Goal: Task Accomplishment & Management: Manage account settings

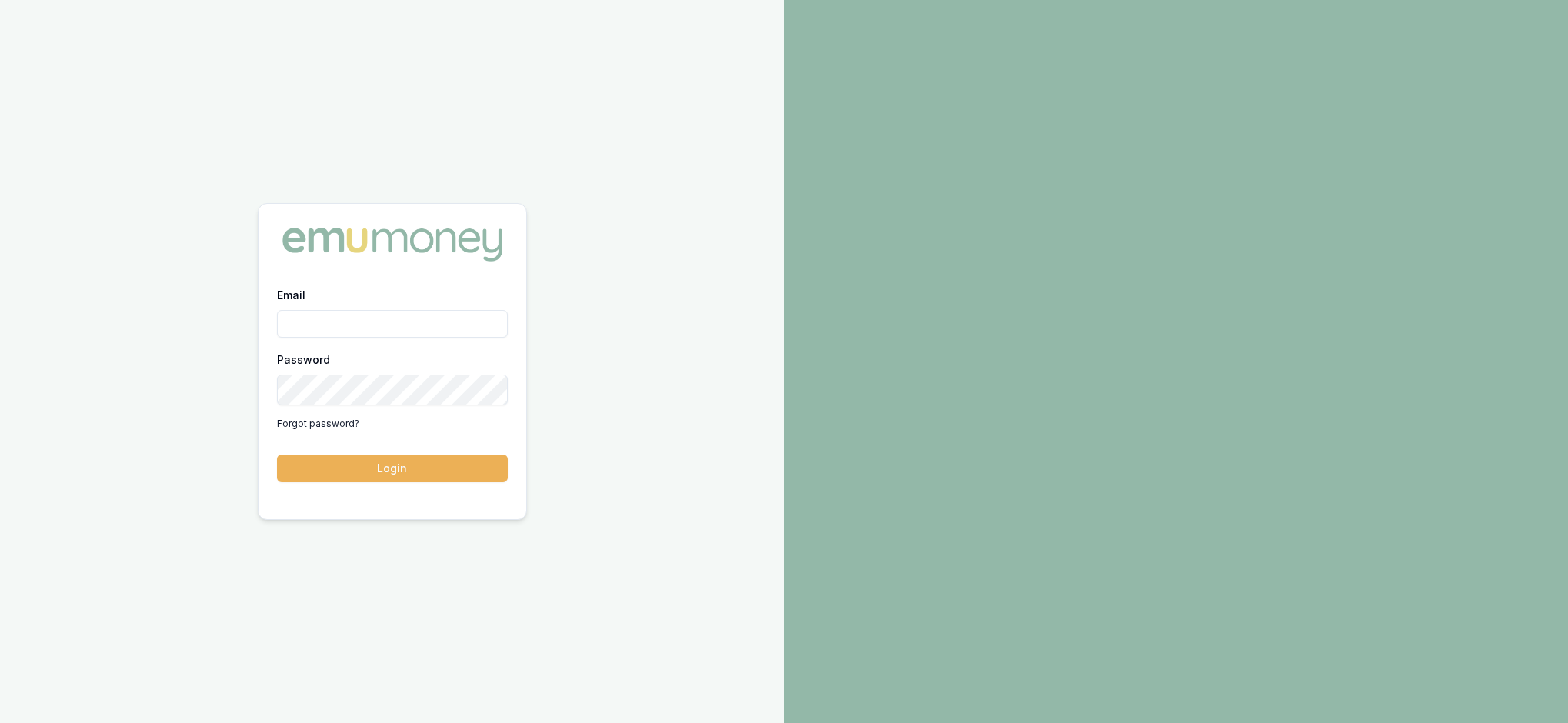
type input "rachael.connors@emumoney.com.au"
click at [420, 471] on button "Login" at bounding box center [392, 468] width 231 height 28
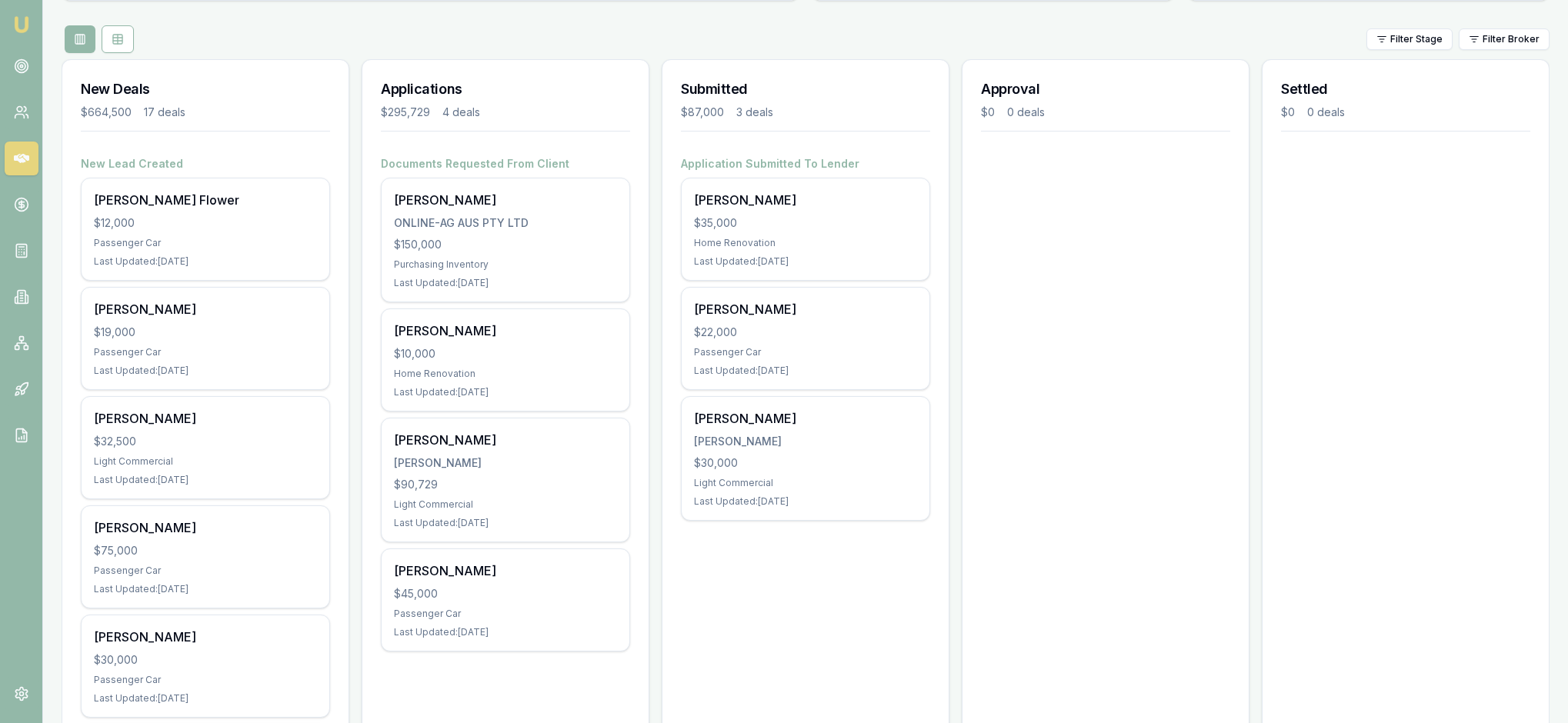
scroll to position [183, 0]
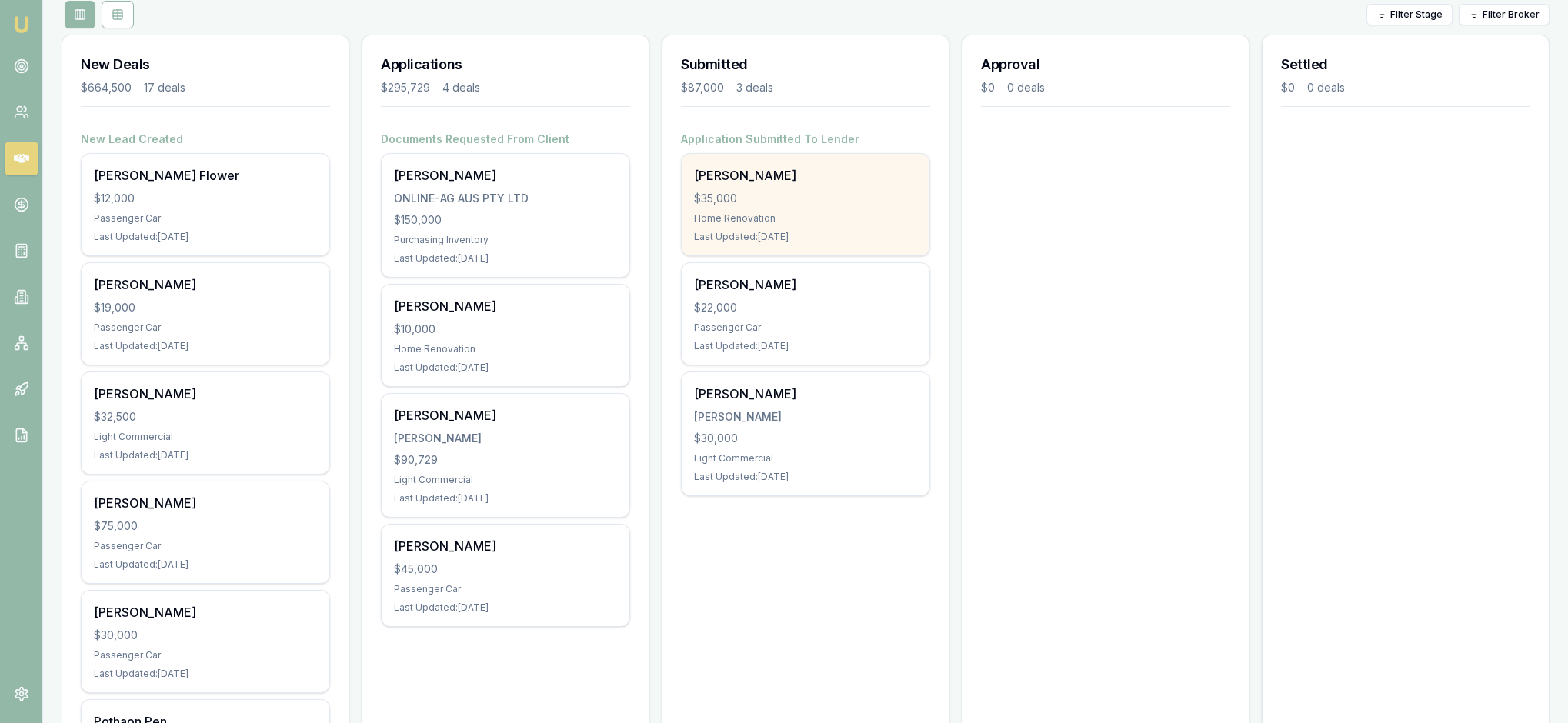
click at [838, 206] on div "$35,000" at bounding box center [806, 198] width 223 height 15
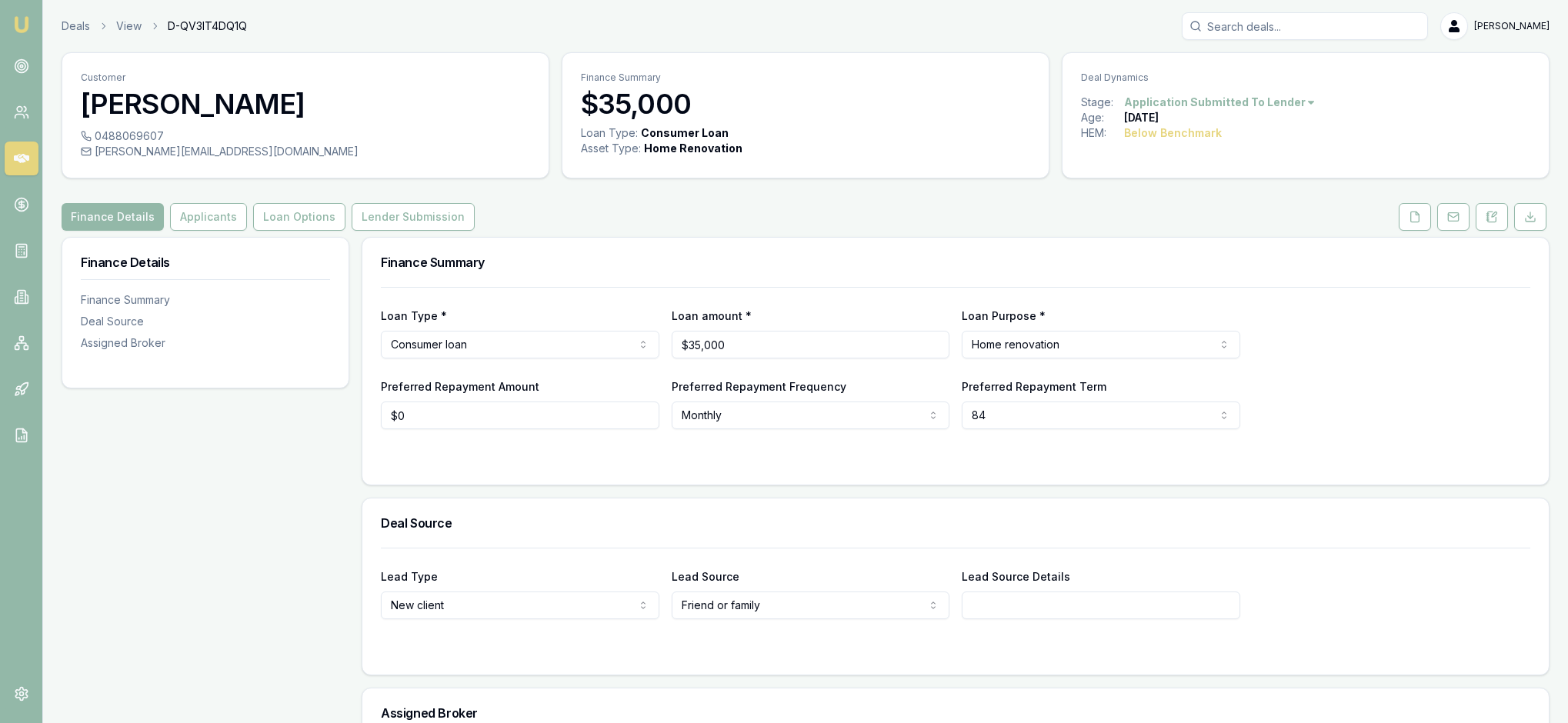
click at [1365, 110] on html "Emu Broker Deals View D-QV3IT4DQ1Q Rachael Connors Toggle Menu Customer Andrew …" at bounding box center [784, 361] width 1568 height 723
click at [1426, 129] on html "Emu Broker Deals View D-QV3IT4DQ1Q Rachael Connors Toggle Menu Customer Andrew …" at bounding box center [784, 361] width 1568 height 723
click at [1441, 129] on html "Emu Broker Deals View D-QV3IT4DQ1Q Rachael Connors Toggle Menu Customer Andrew …" at bounding box center [784, 361] width 1568 height 723
click at [1377, 327] on html "Emu Broker Deals View D-QV3IT4DQ1Q Rachael Connors Toggle Menu Customer Andrew …" at bounding box center [784, 361] width 1568 height 723
click at [246, 231] on button "Applicants" at bounding box center [208, 217] width 77 height 28
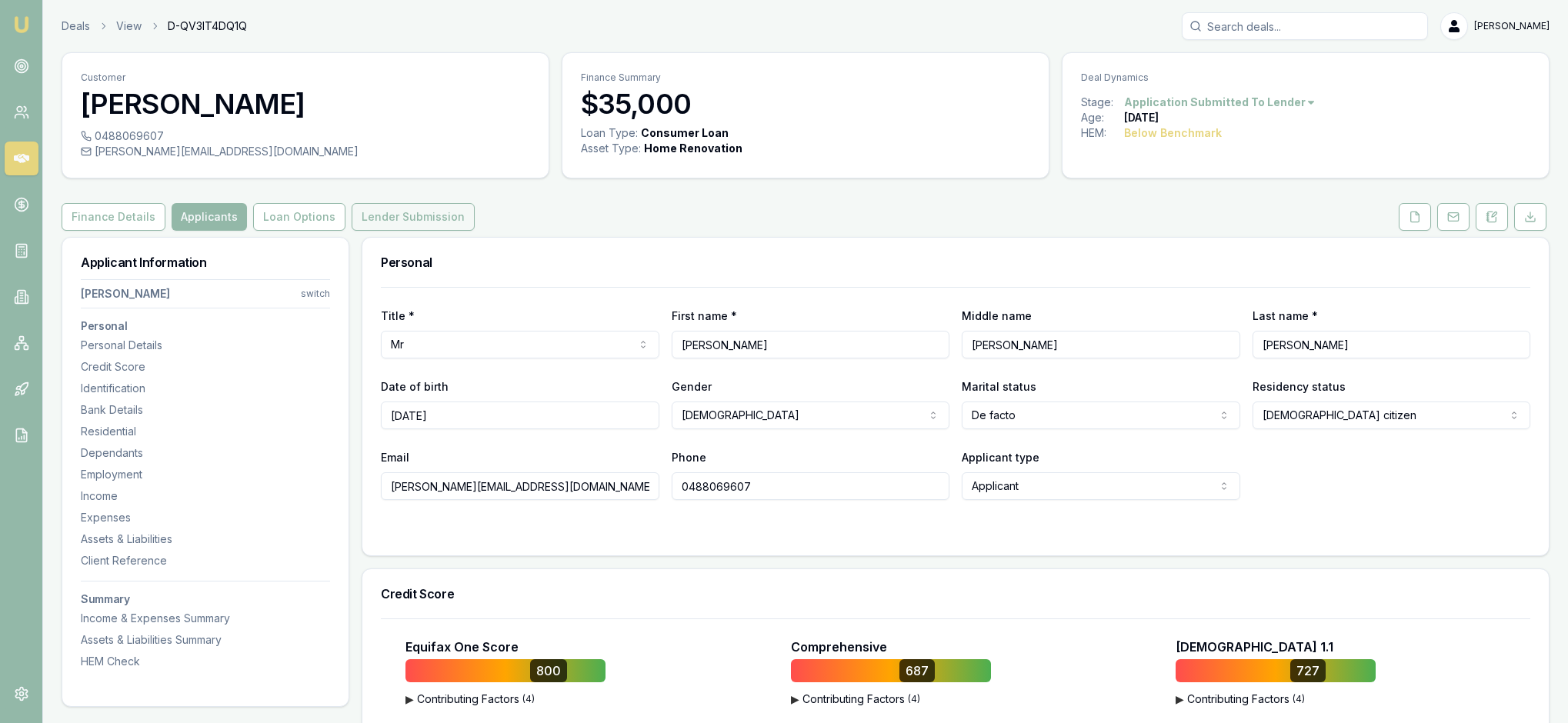
click at [475, 231] on button "Lender Submission" at bounding box center [413, 217] width 123 height 28
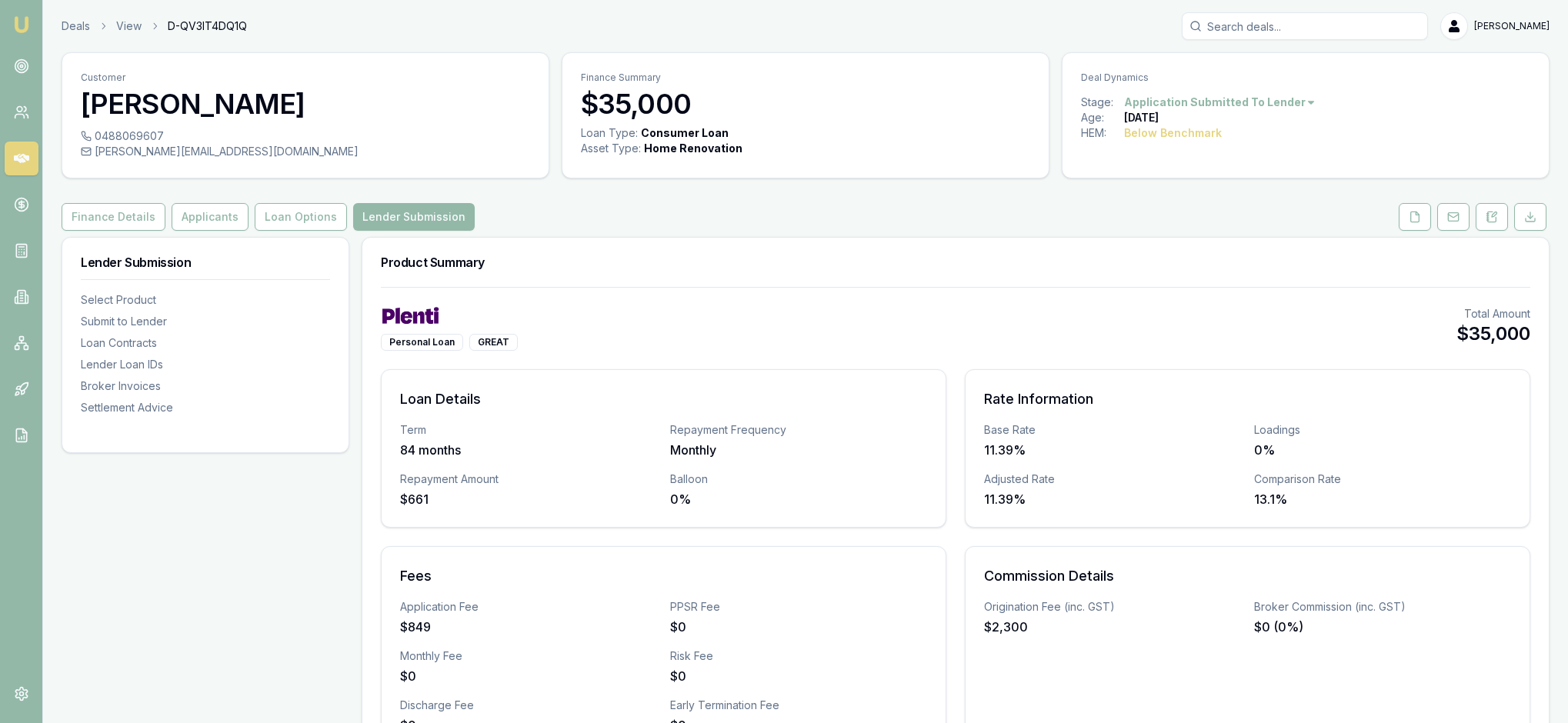
click at [990, 351] on div "Personal Loan GREAT Total Amount $35,000" at bounding box center [955, 328] width 1149 height 45
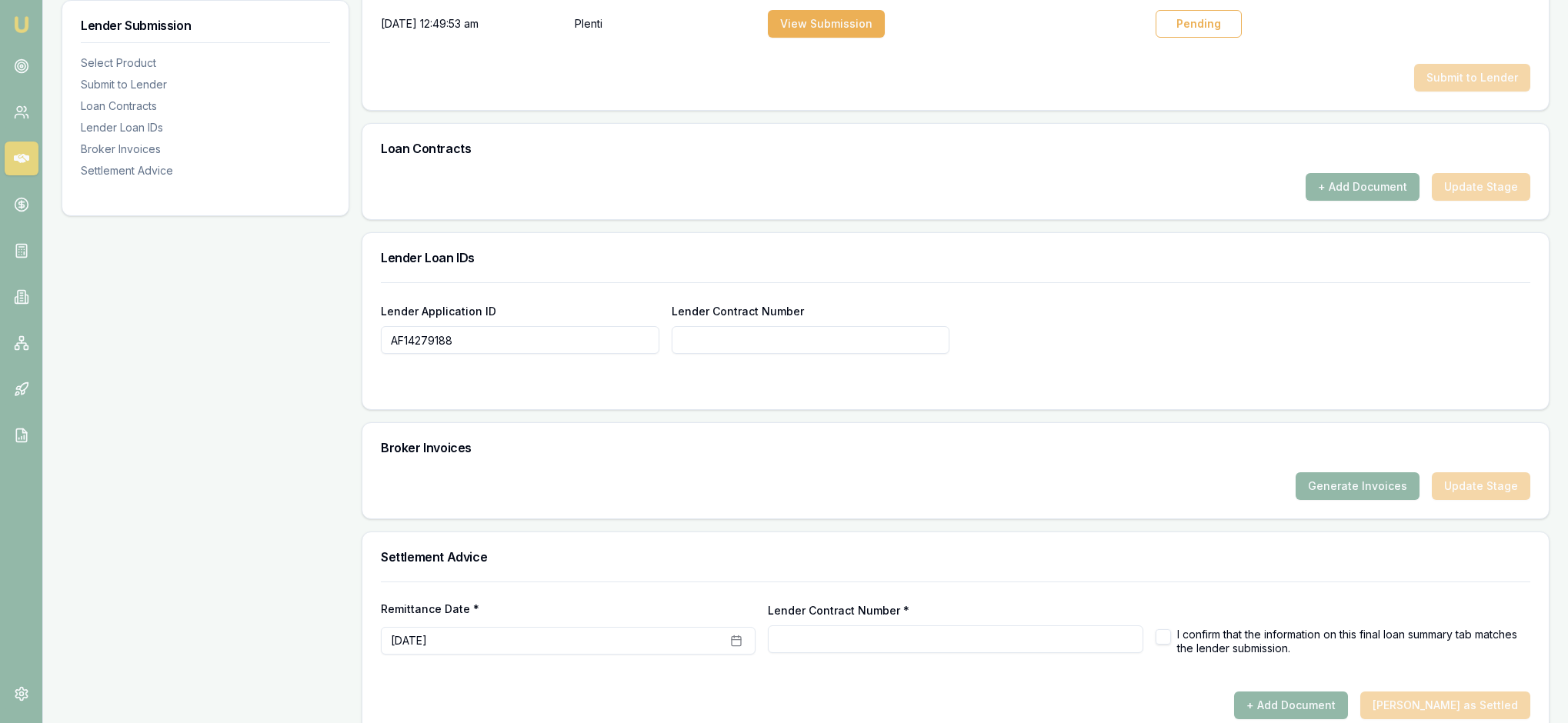
scroll to position [880, 0]
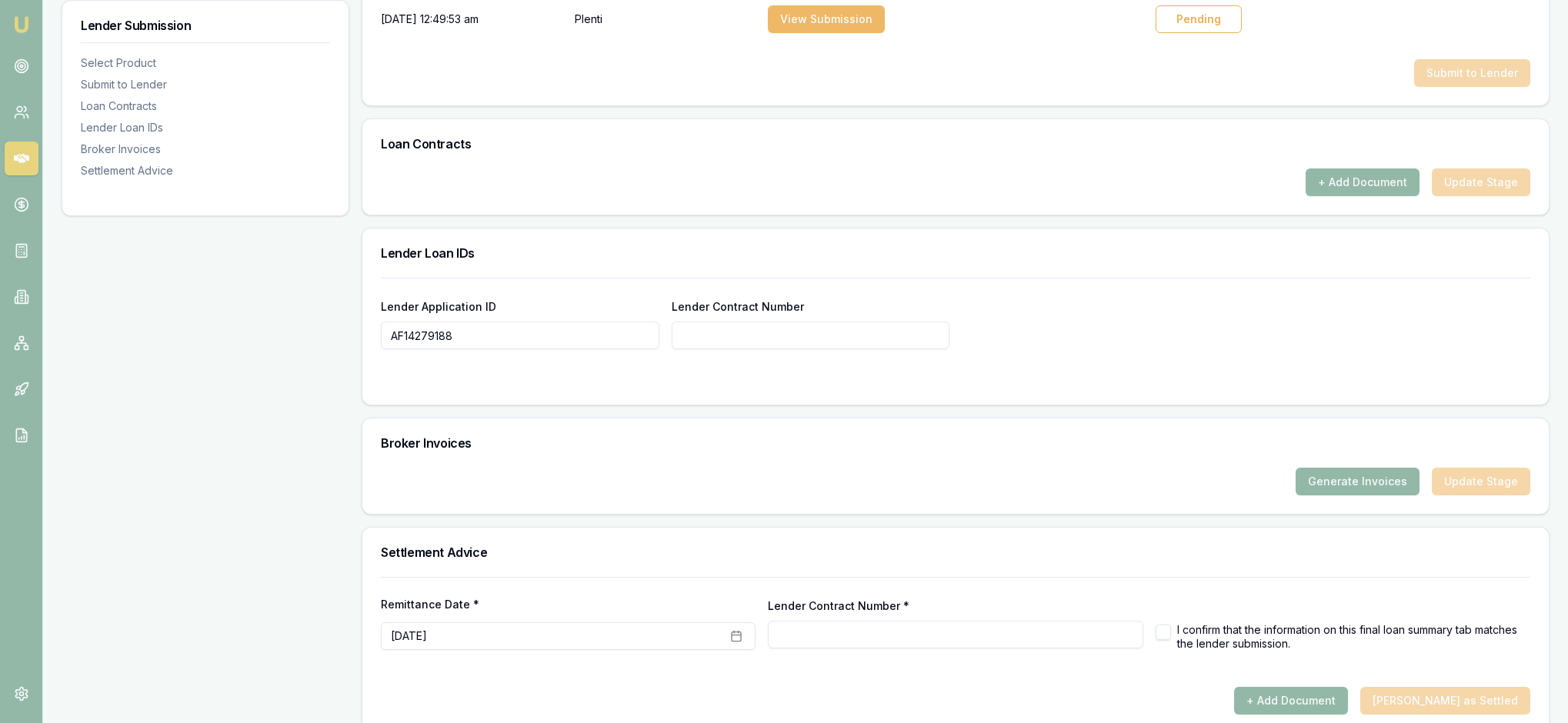
click at [858, 33] on button "View Submission" at bounding box center [826, 19] width 117 height 28
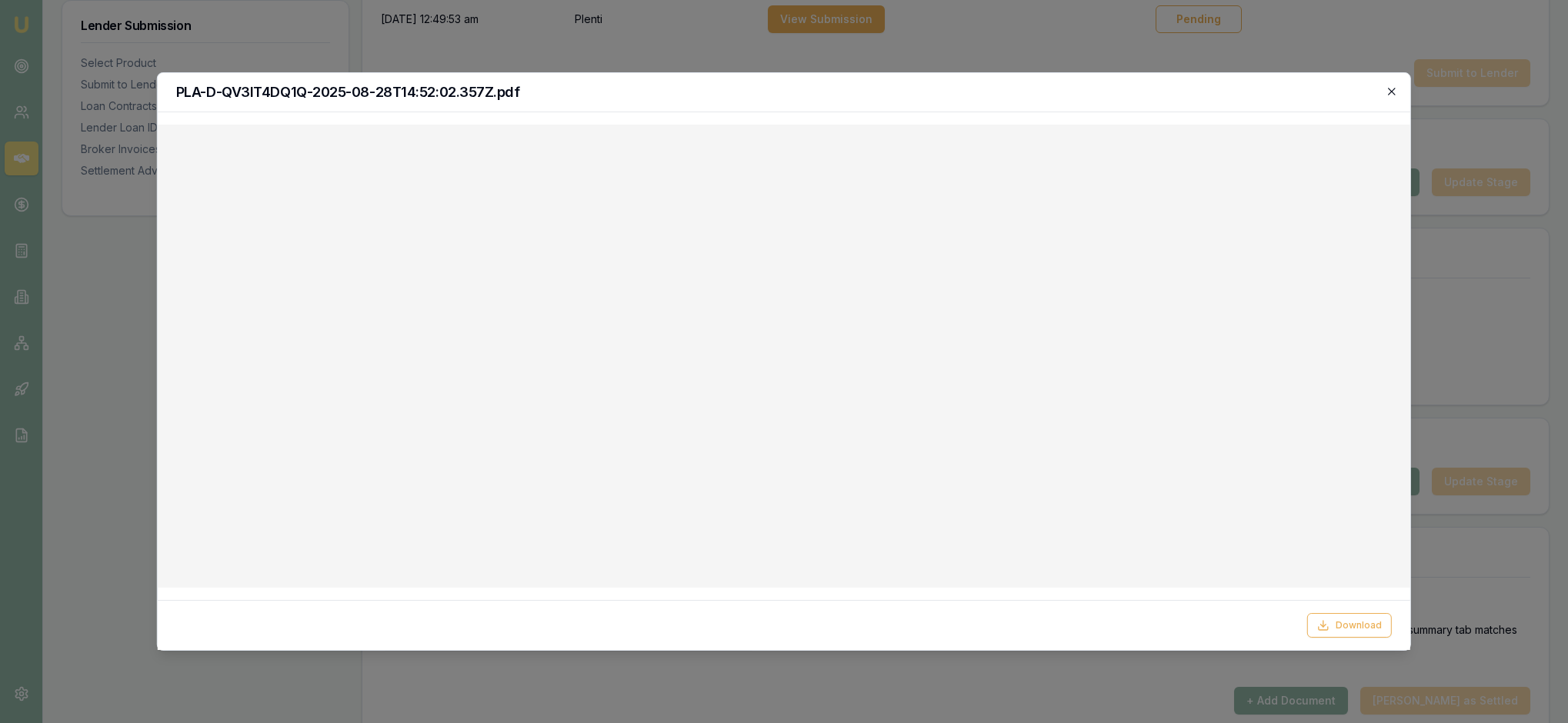
click at [1391, 92] on icon "button" at bounding box center [1391, 91] width 7 height 7
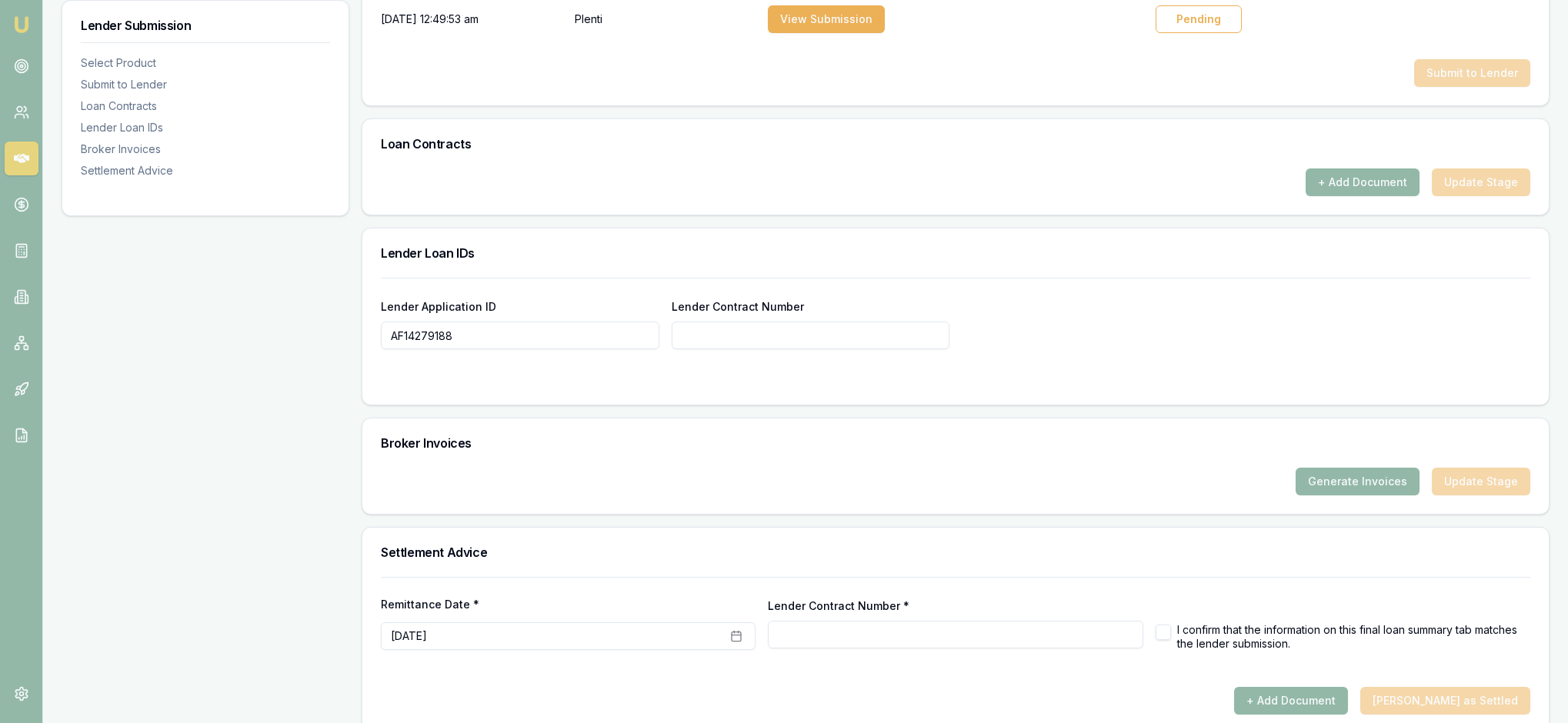
click at [1104, 150] on h3 "Loan Contracts" at bounding box center [955, 143] width 1149 height 12
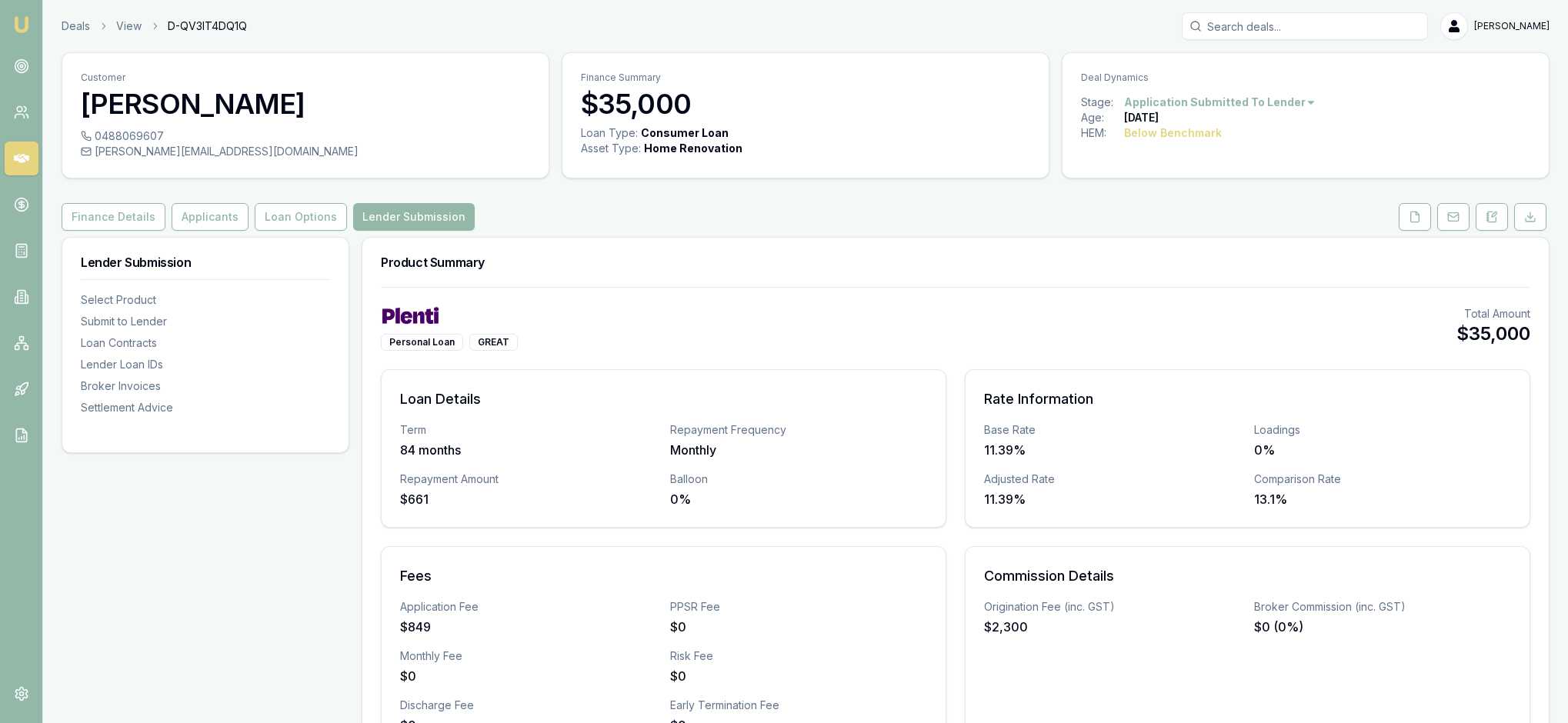
scroll to position [0, 0]
click at [26, 32] on img at bounding box center [21, 24] width 18 height 18
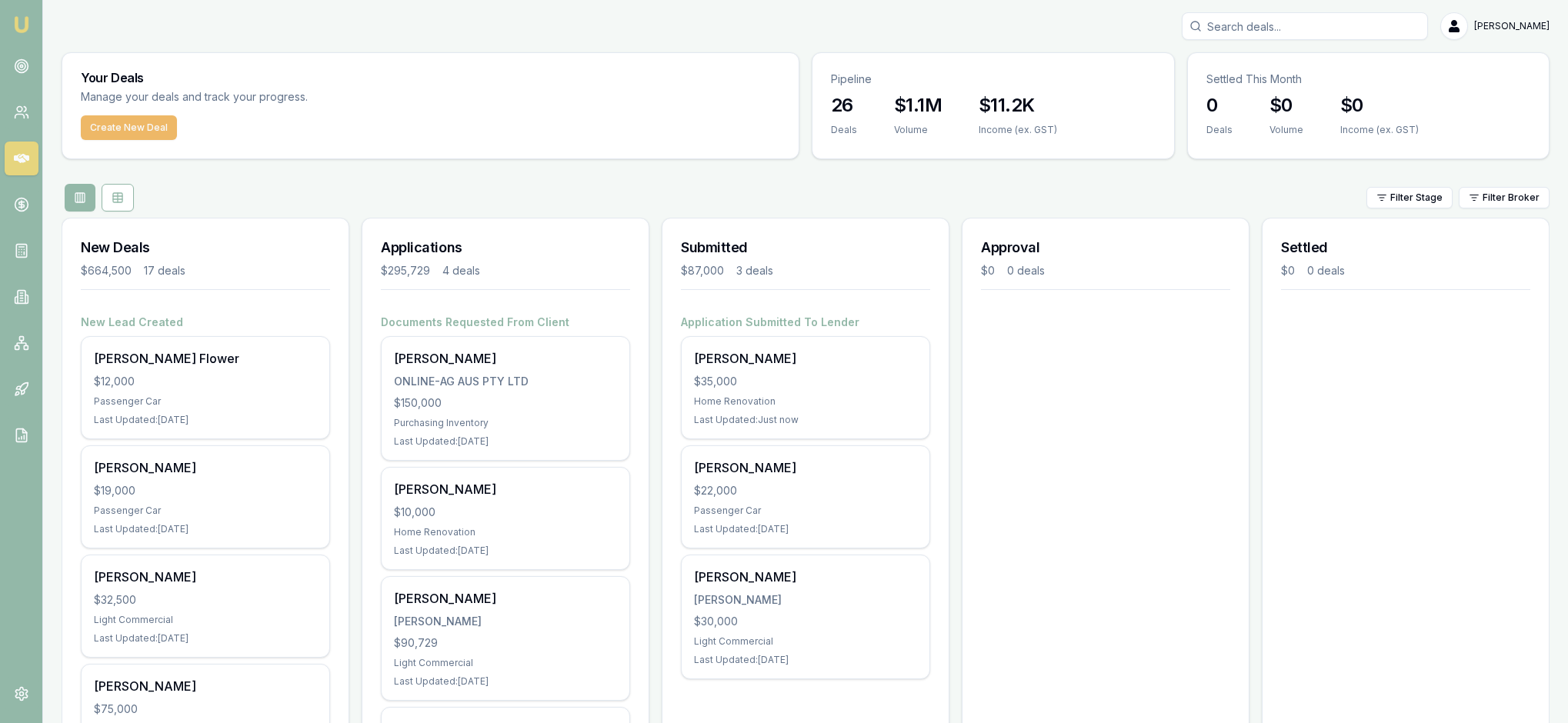
click at [171, 137] on button "Create New Deal" at bounding box center [129, 127] width 96 height 25
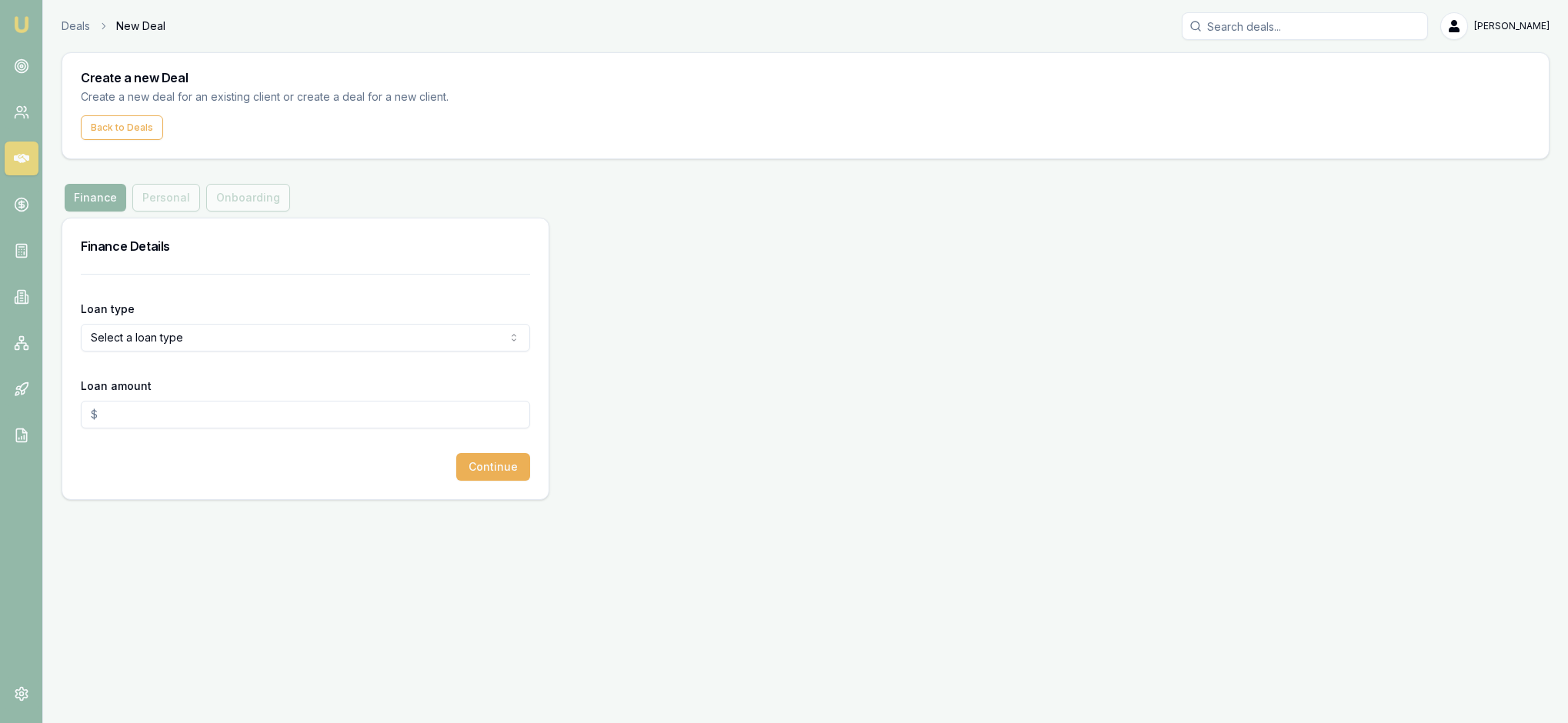
click at [508, 399] on html "Emu Broker Deals New Deal Rachael Connors Toggle Menu Create a new Deal Create …" at bounding box center [784, 361] width 1568 height 723
select select "COMMERCIAL_ASSET"
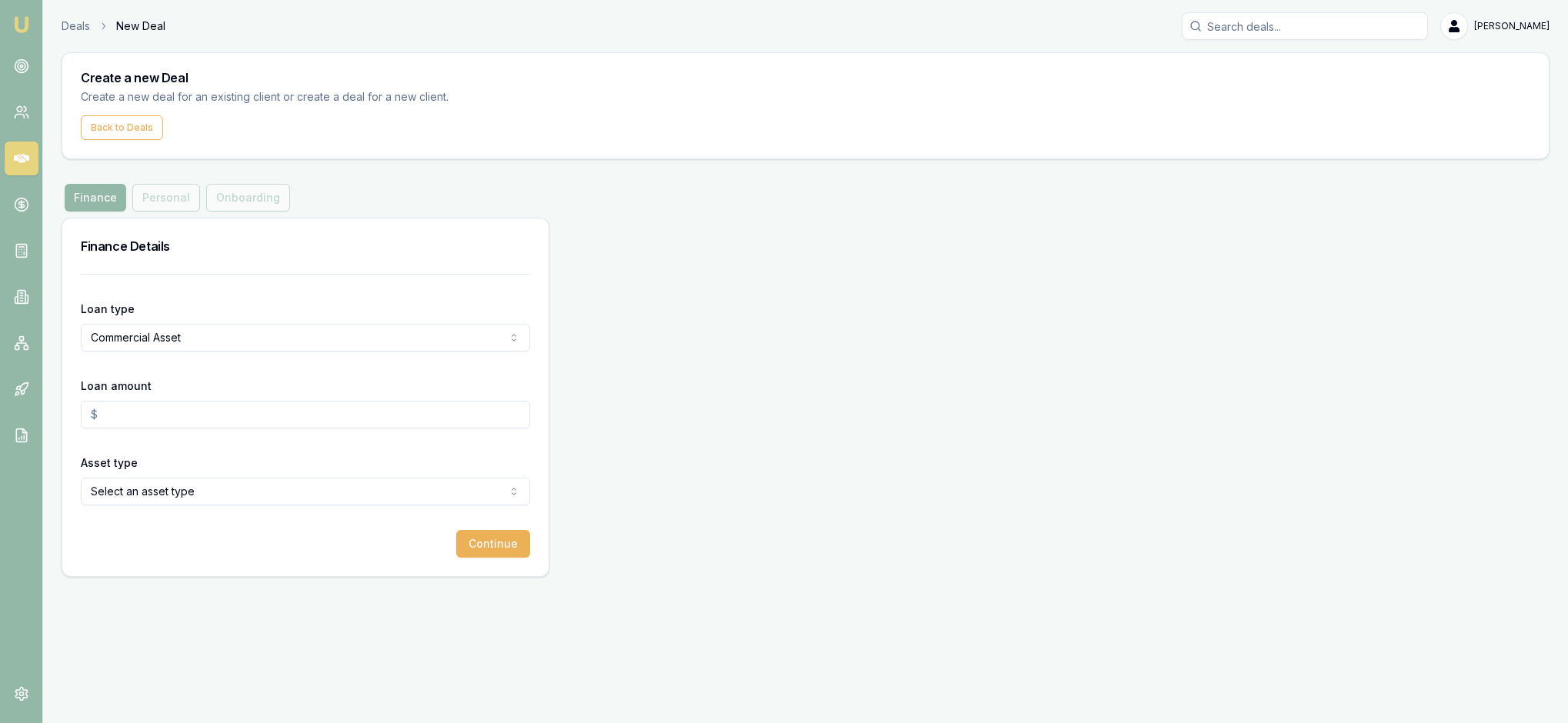
click at [149, 428] on input "Loan amount" at bounding box center [305, 415] width 449 height 28
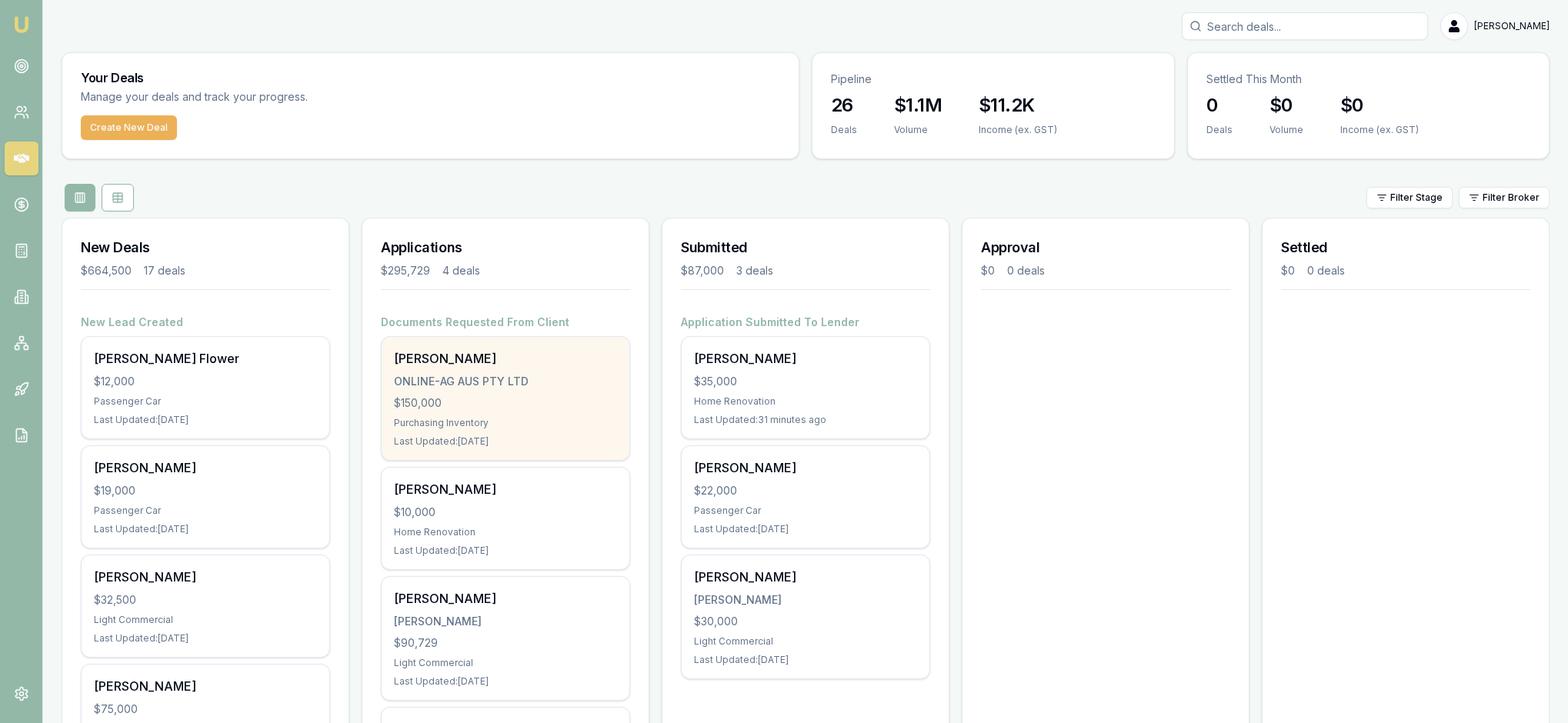
click at [545, 460] on div "Robert Bruns ONLINE-AG AUS PTY LTD $150,000 Purchasing Inventory Last Updated: …" at bounding box center [505, 399] width 247 height 123
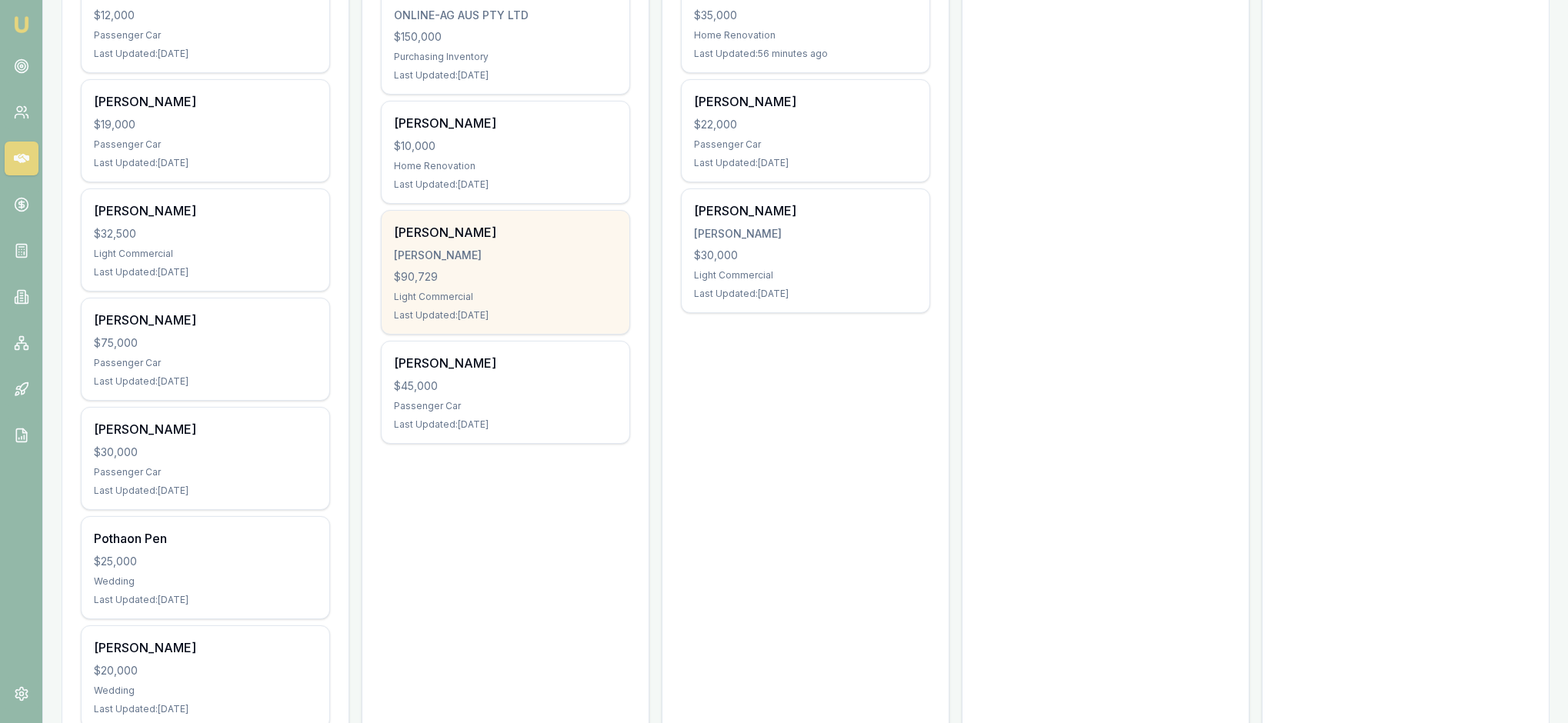
scroll to position [376, 0]
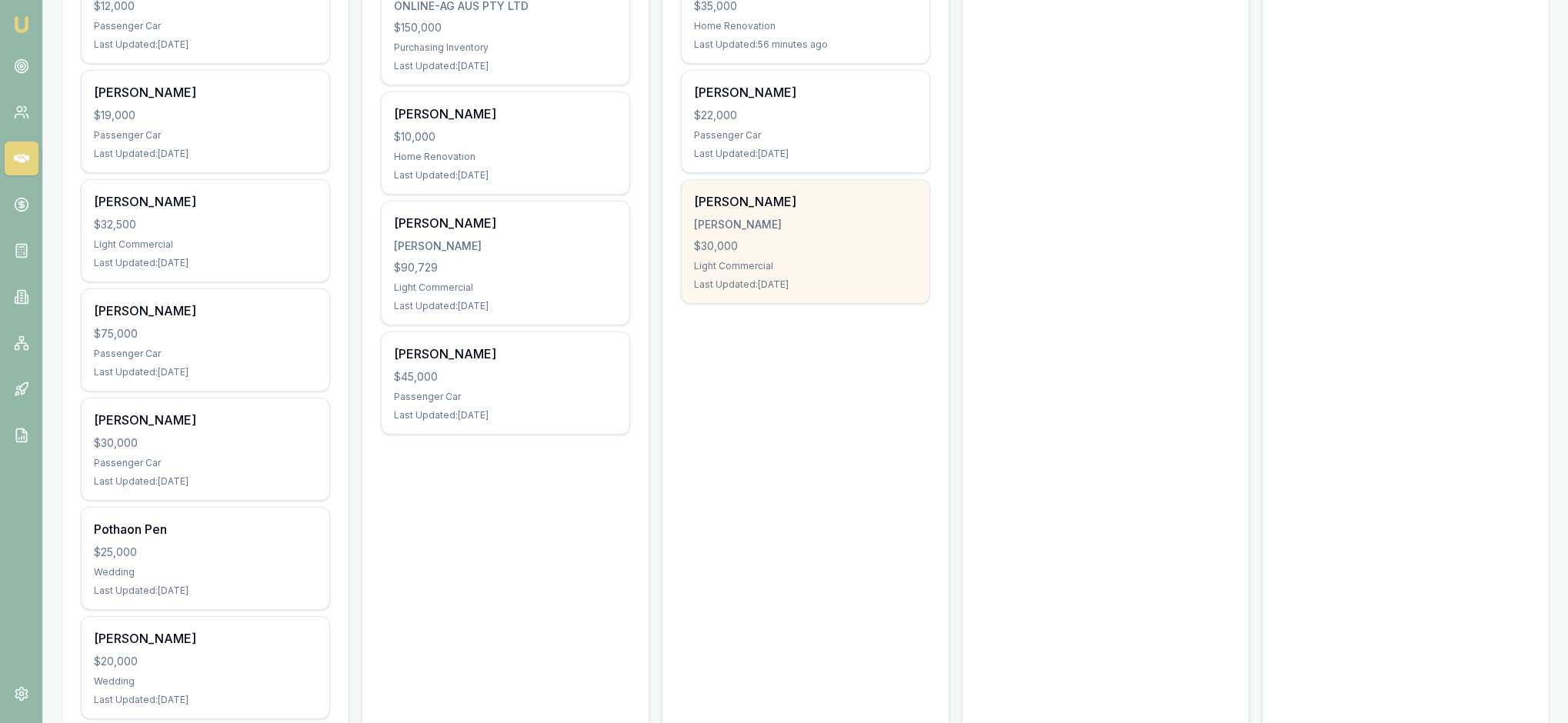
click at [877, 303] on div "Gayle Dickson Gayle Dickson $30,000 Light Commercial Last Updated: 90 days ago" at bounding box center [805, 242] width 247 height 123
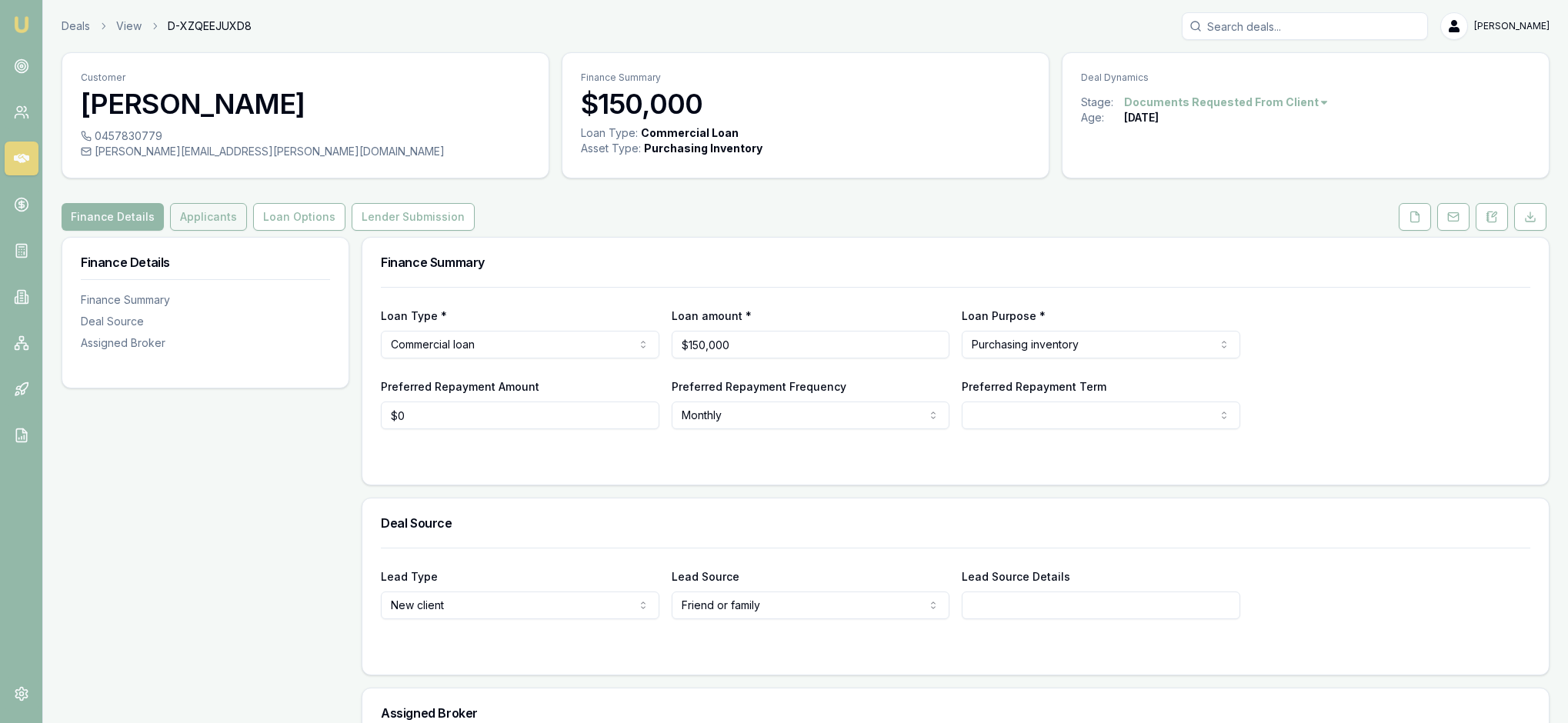
click at [247, 231] on button "Applicants" at bounding box center [208, 217] width 77 height 28
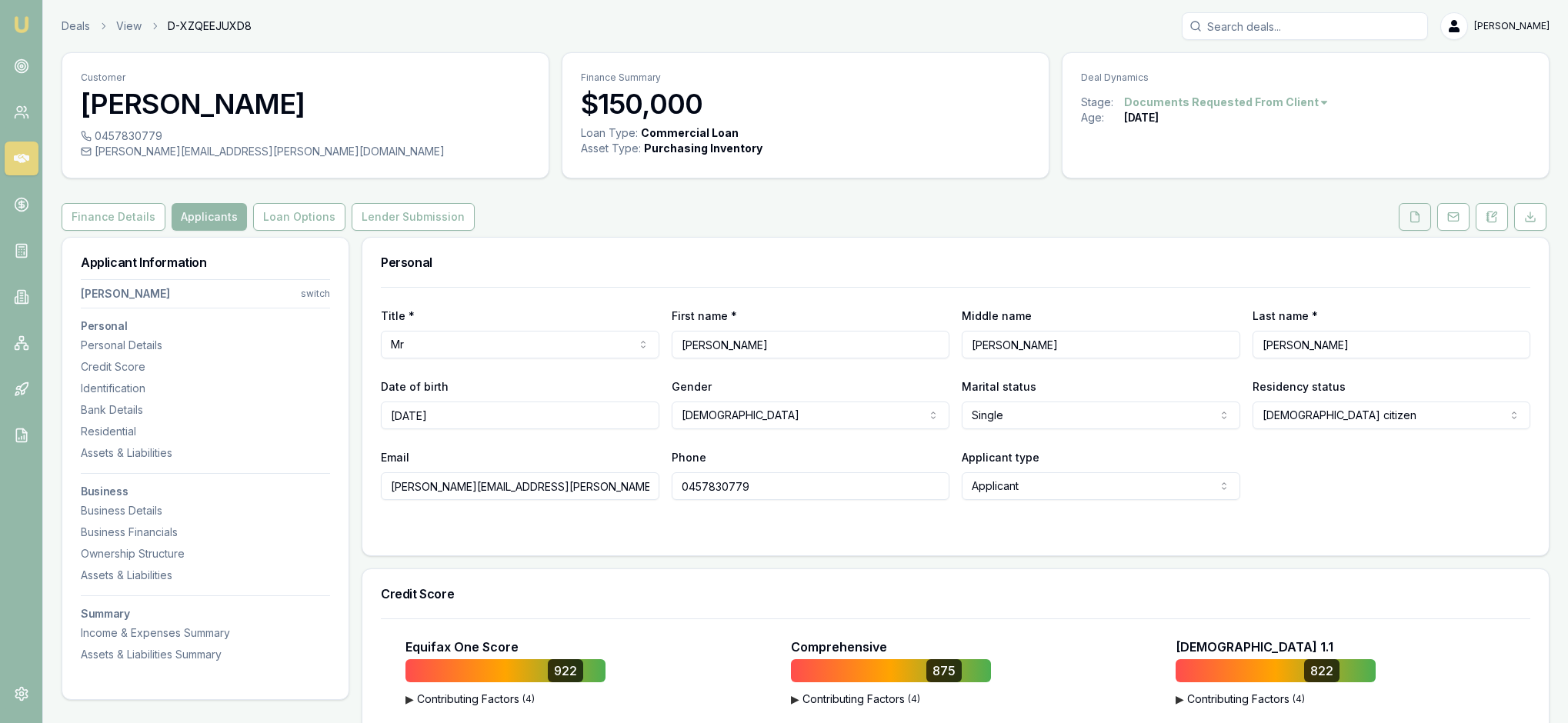
click at [1401, 231] on button at bounding box center [1415, 217] width 32 height 28
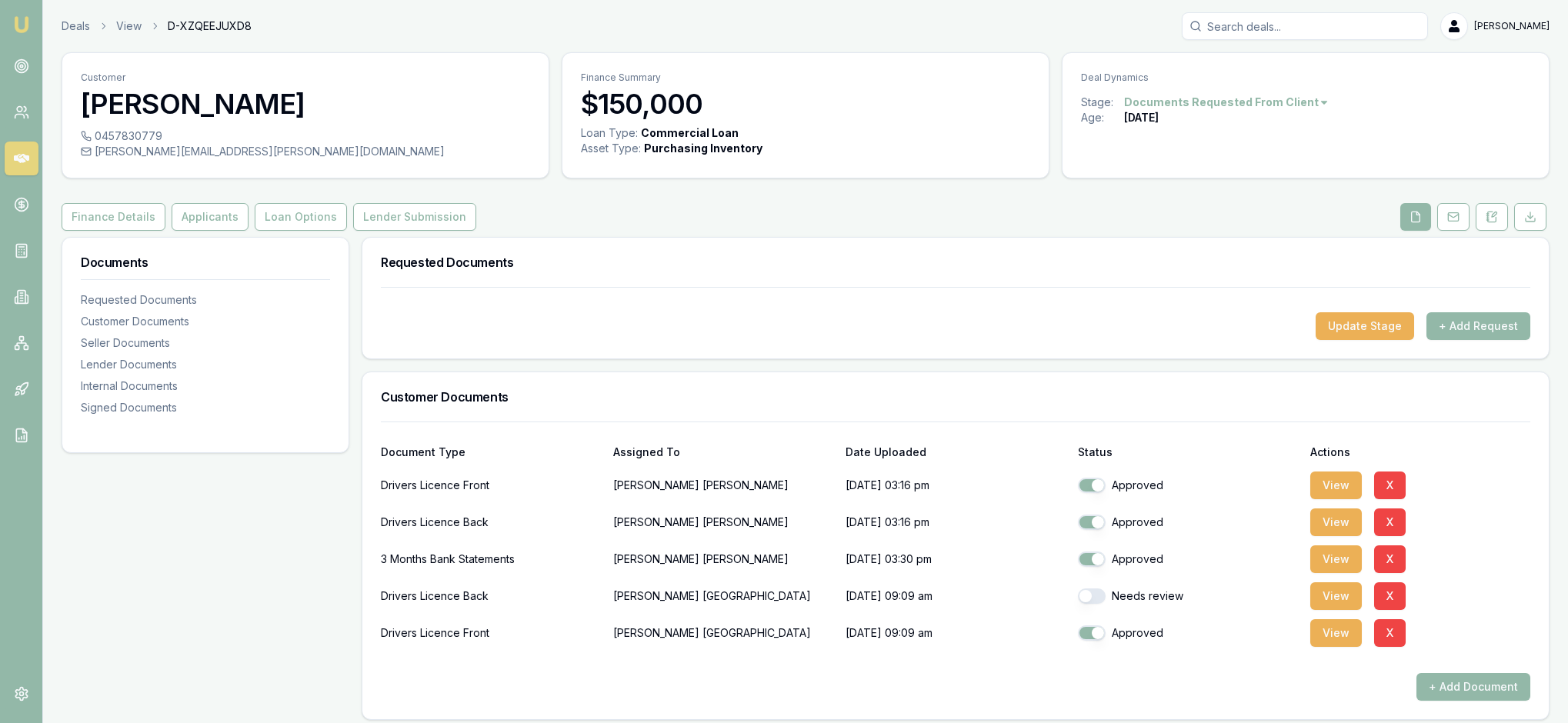
click at [1259, 231] on div "Finance Details Applicants Loan Options Lender Submission" at bounding box center [806, 217] width 1488 height 28
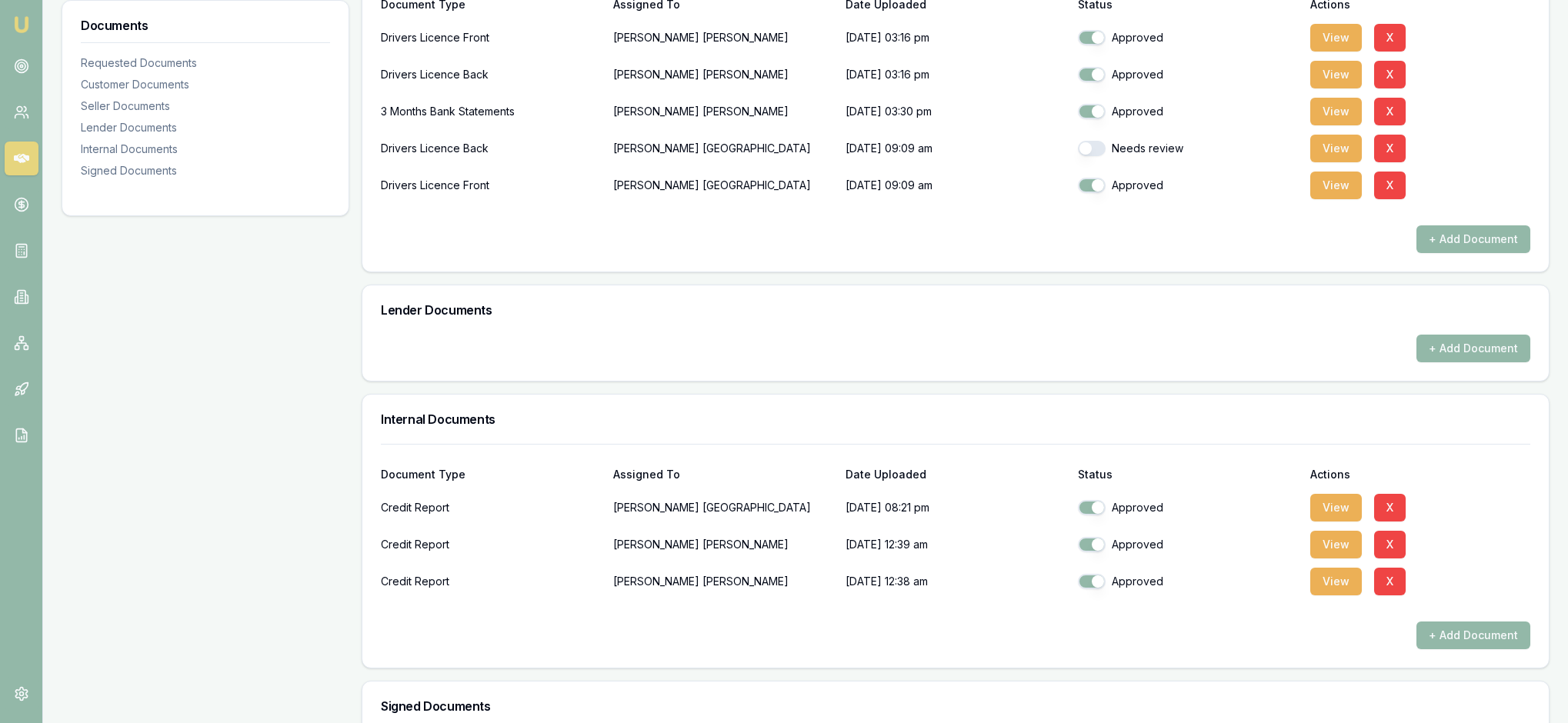
scroll to position [449, 0]
click at [1333, 50] on button "View" at bounding box center [1336, 36] width 51 height 28
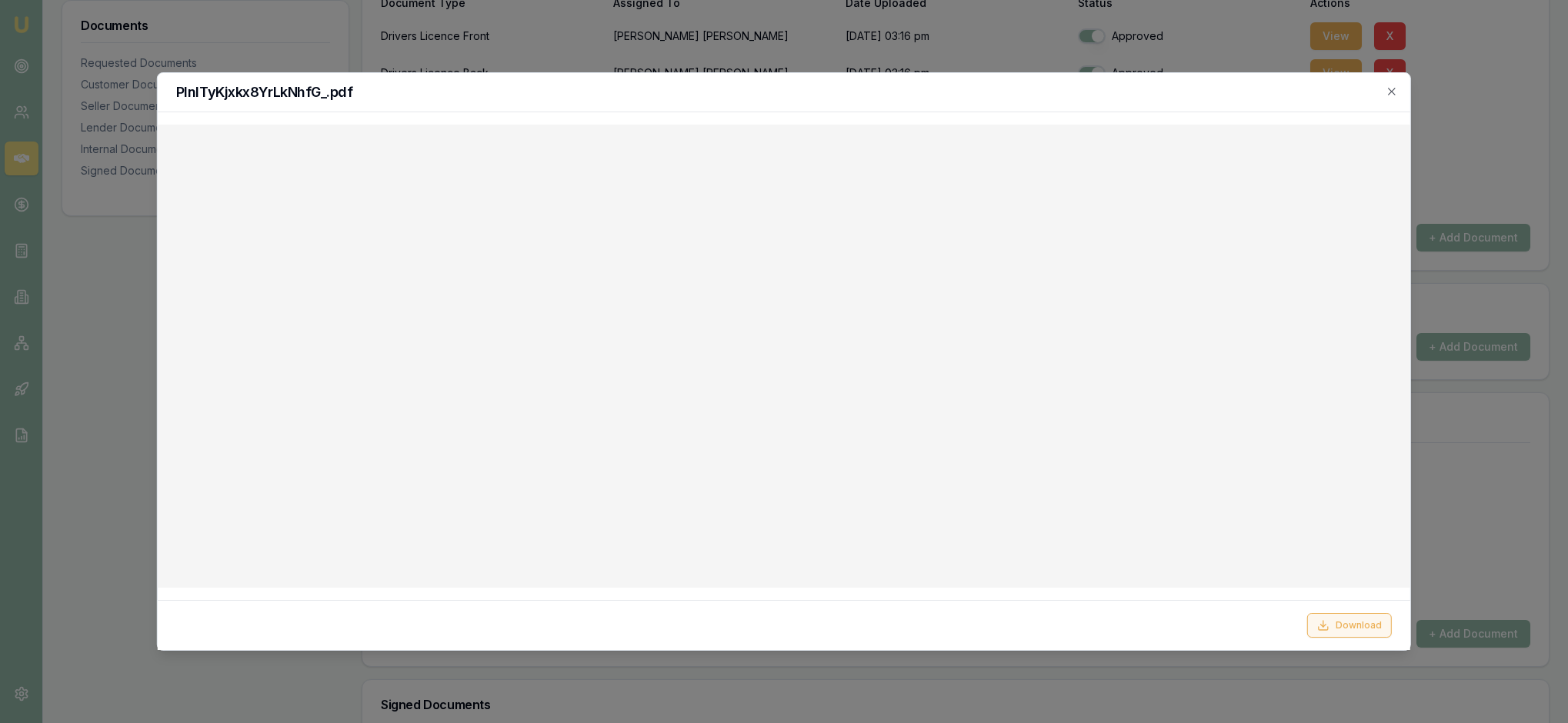
click at [1339, 614] on button "Download" at bounding box center [1349, 625] width 85 height 25
click at [1386, 94] on icon "button" at bounding box center [1391, 91] width 12 height 12
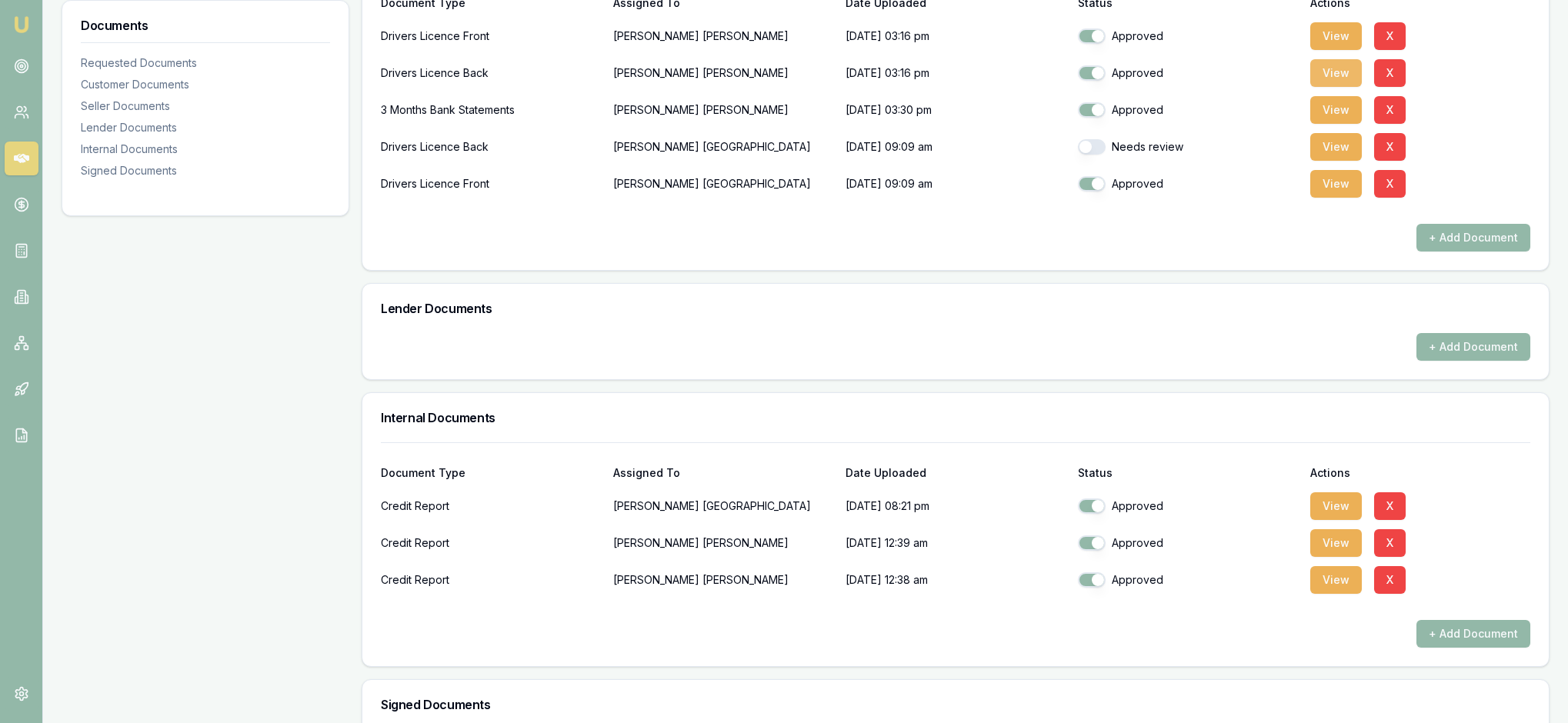
click at [1336, 87] on button "View" at bounding box center [1336, 73] width 51 height 28
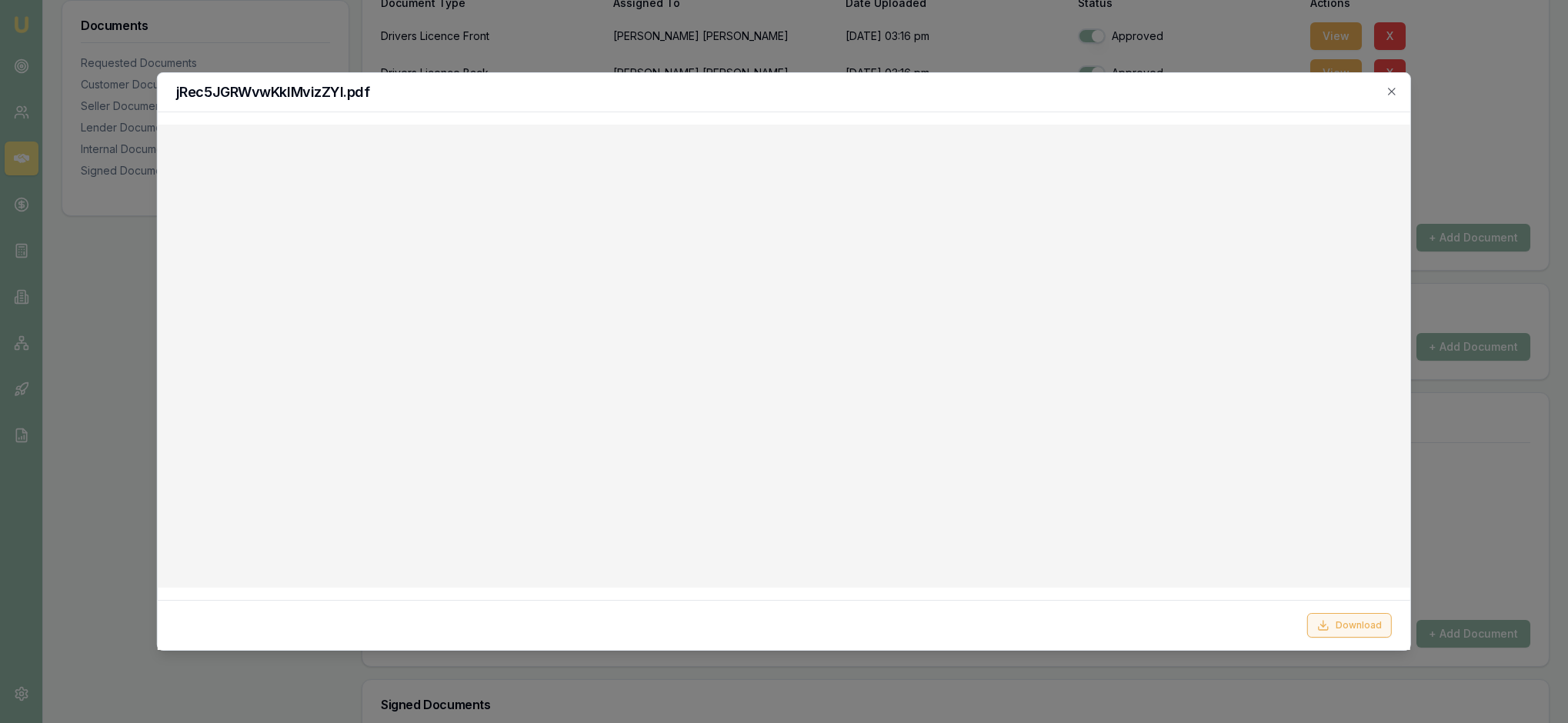
click at [1353, 623] on button "Download" at bounding box center [1349, 625] width 85 height 25
click at [1386, 89] on icon "button" at bounding box center [1391, 91] width 12 height 12
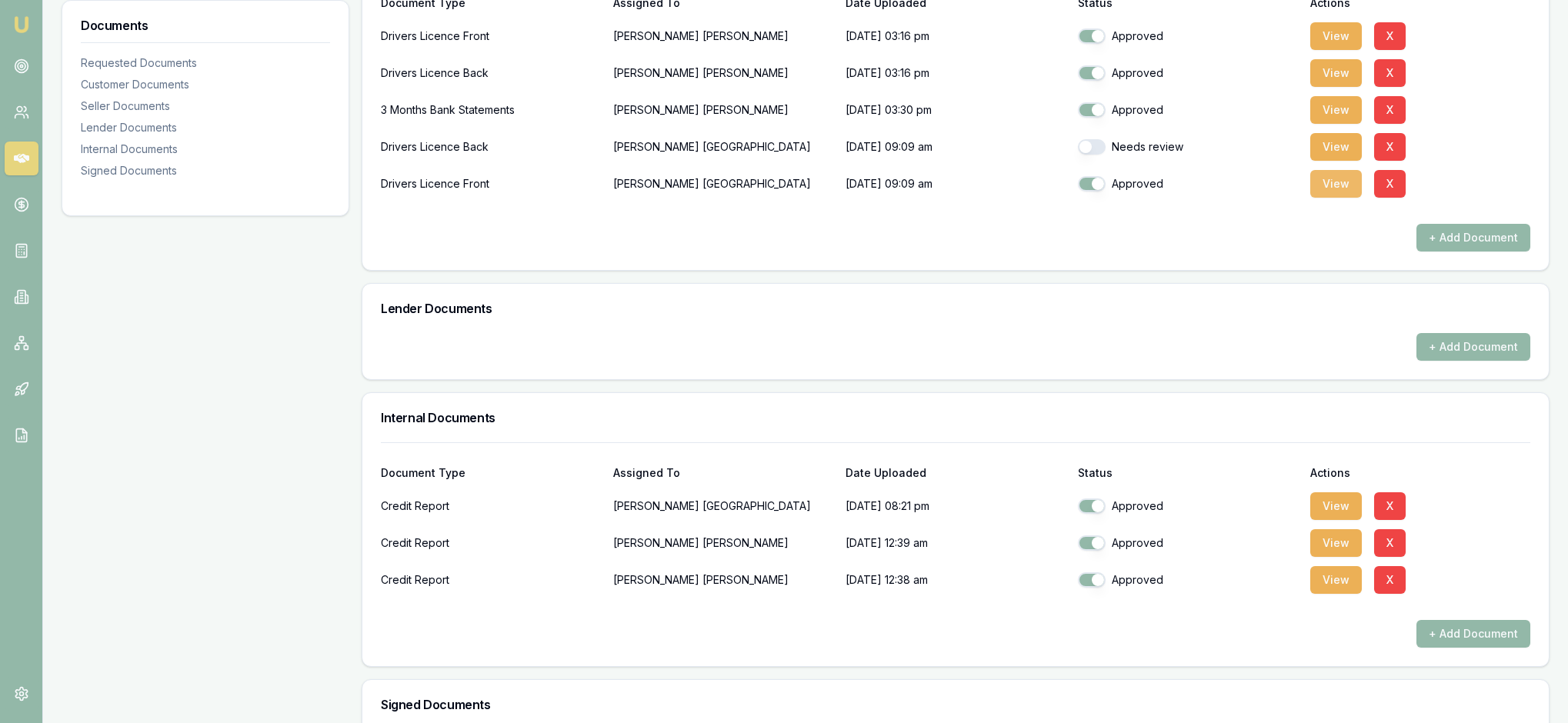
click at [1334, 198] on button "View" at bounding box center [1336, 183] width 51 height 28
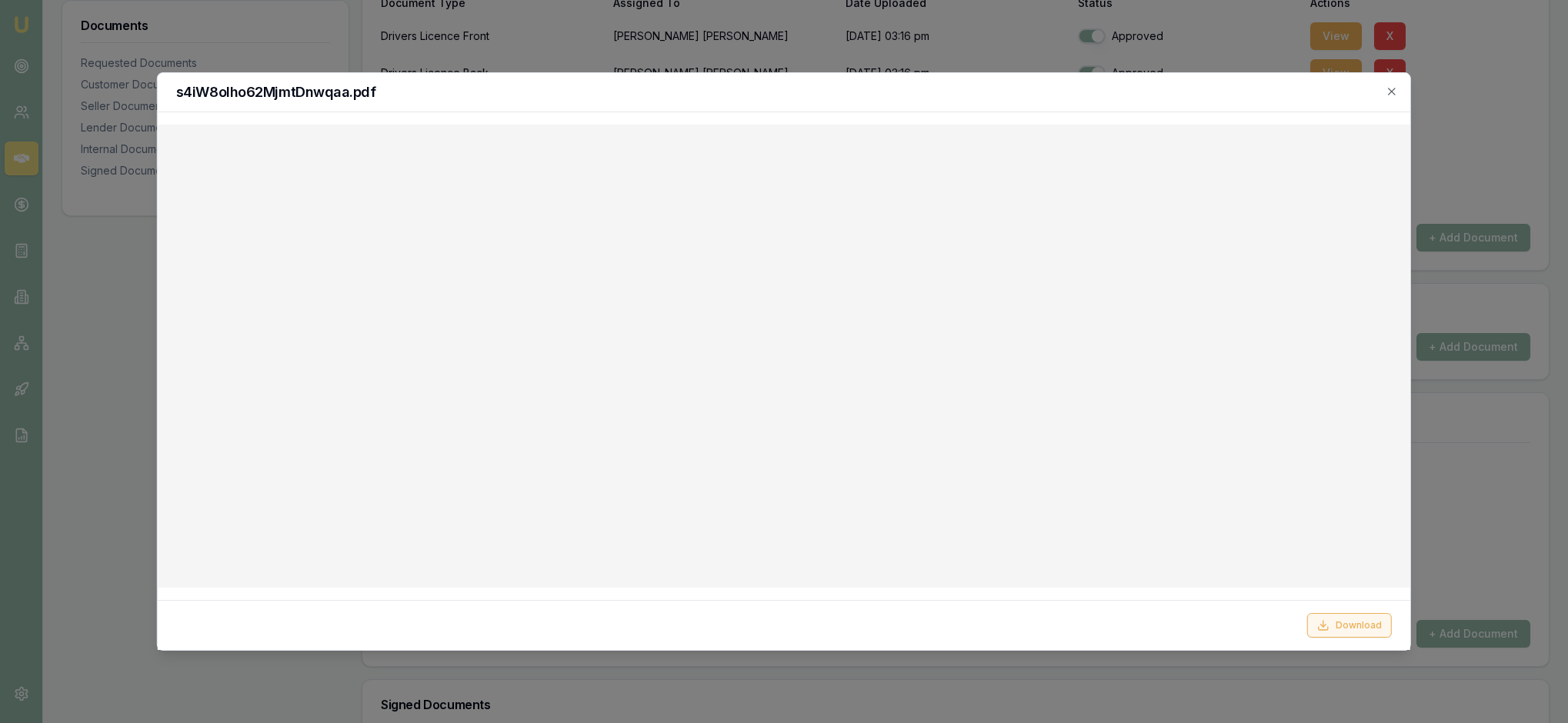
click at [1333, 614] on button "Download" at bounding box center [1349, 625] width 85 height 25
click at [1386, 90] on icon "button" at bounding box center [1391, 91] width 12 height 12
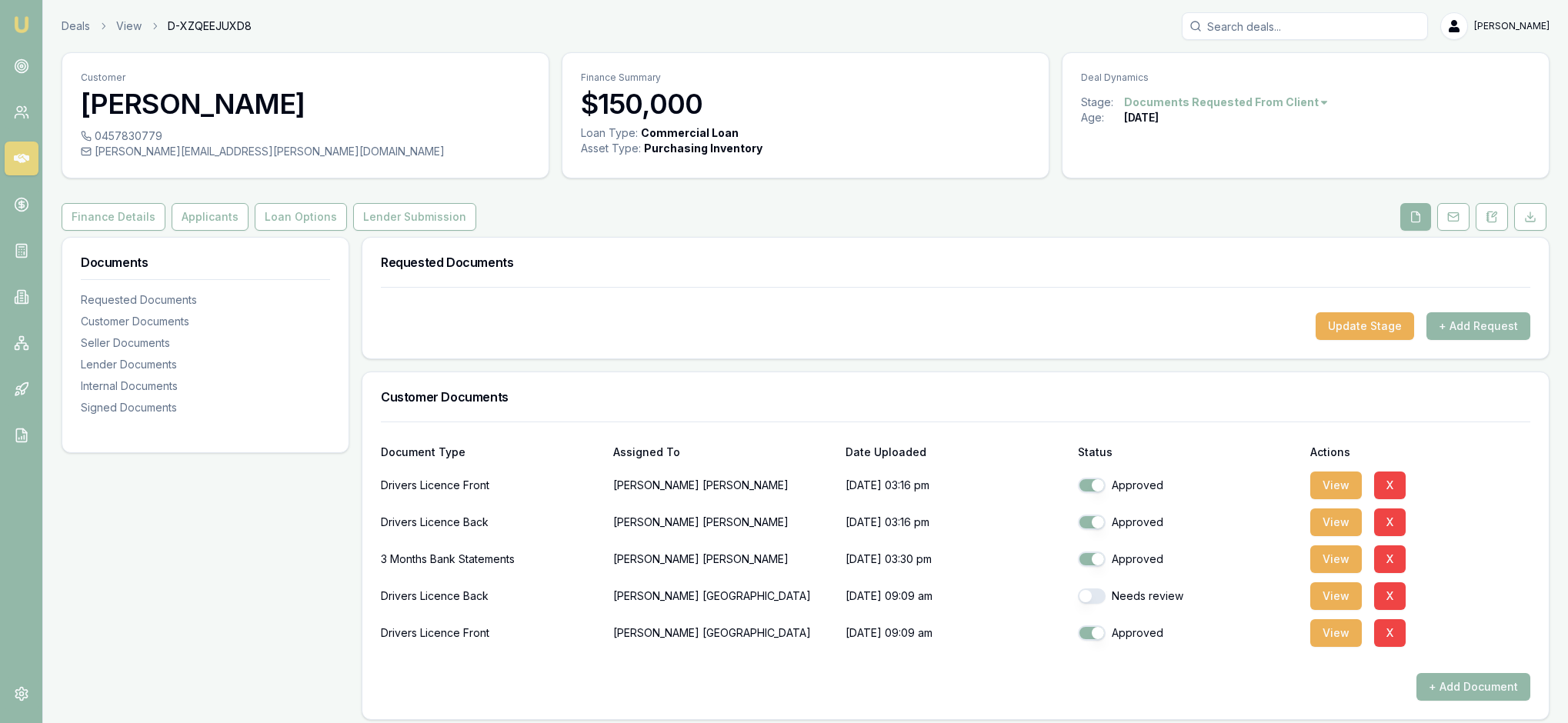
scroll to position [0, 0]
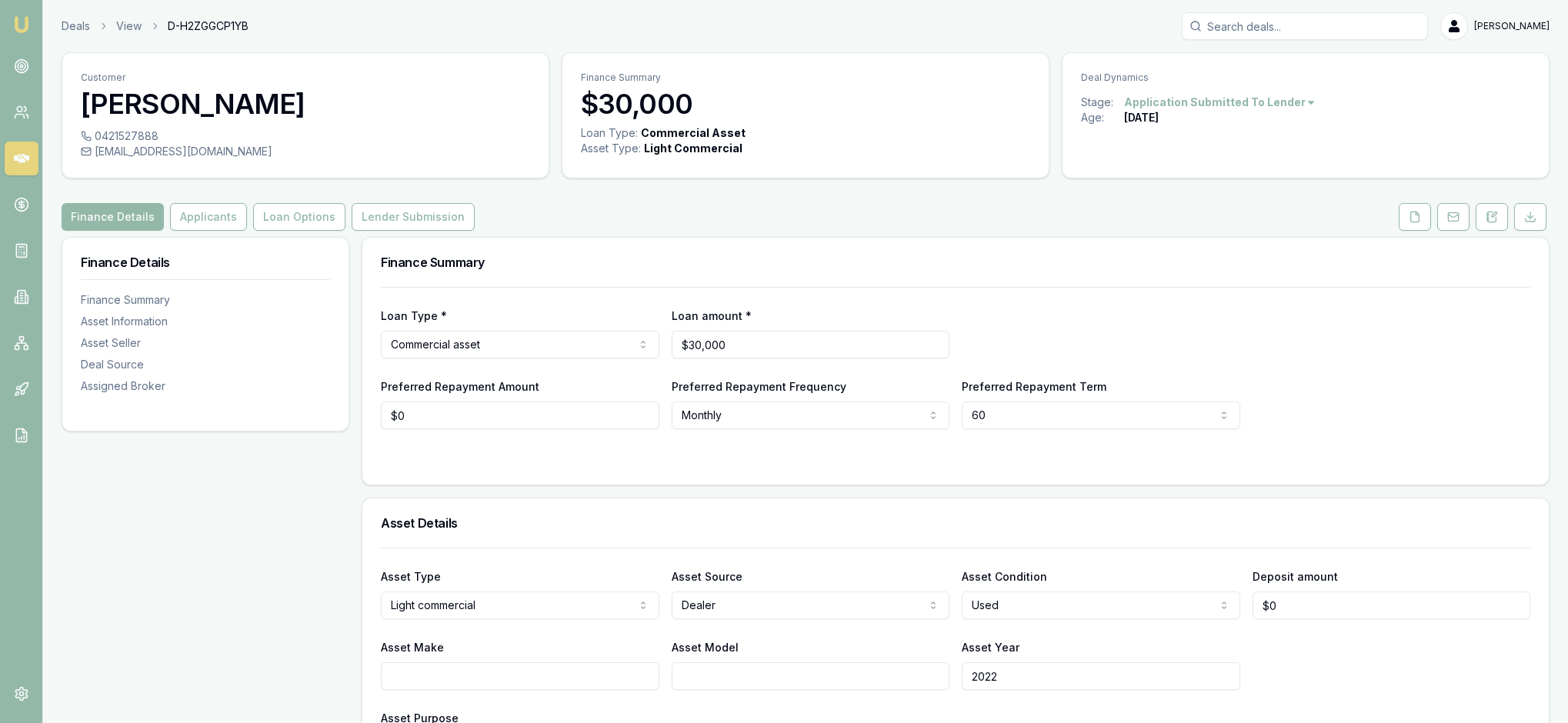
click at [1356, 117] on html "Emu Broker Deals View D-H2ZGGCP1YB Rachael Connors Toggle Menu Customer Gayle D…" at bounding box center [784, 361] width 1568 height 723
click at [1277, 140] on div "Deal On Hold" at bounding box center [1237, 143] width 90 height 25
click at [25, 25] on img at bounding box center [21, 24] width 18 height 18
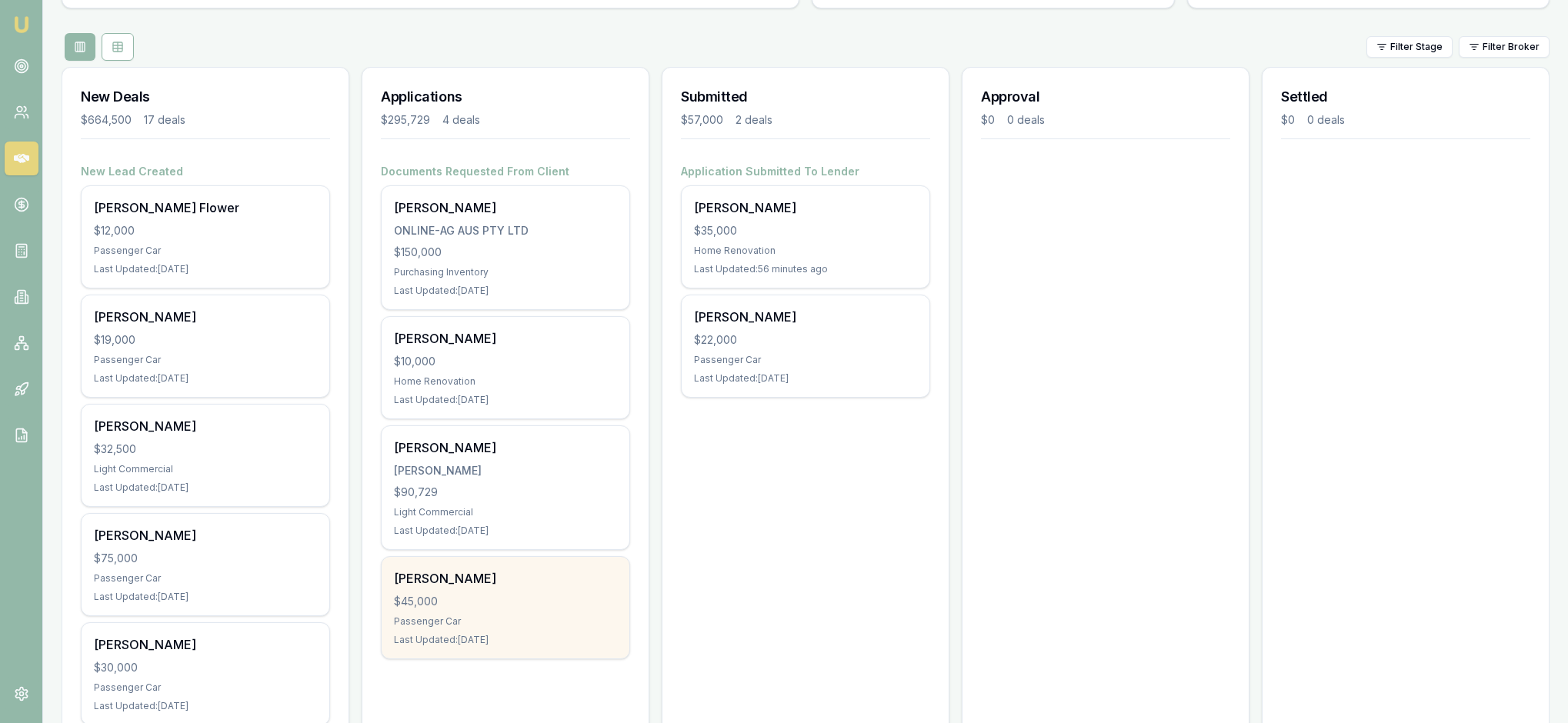
scroll to position [147, 0]
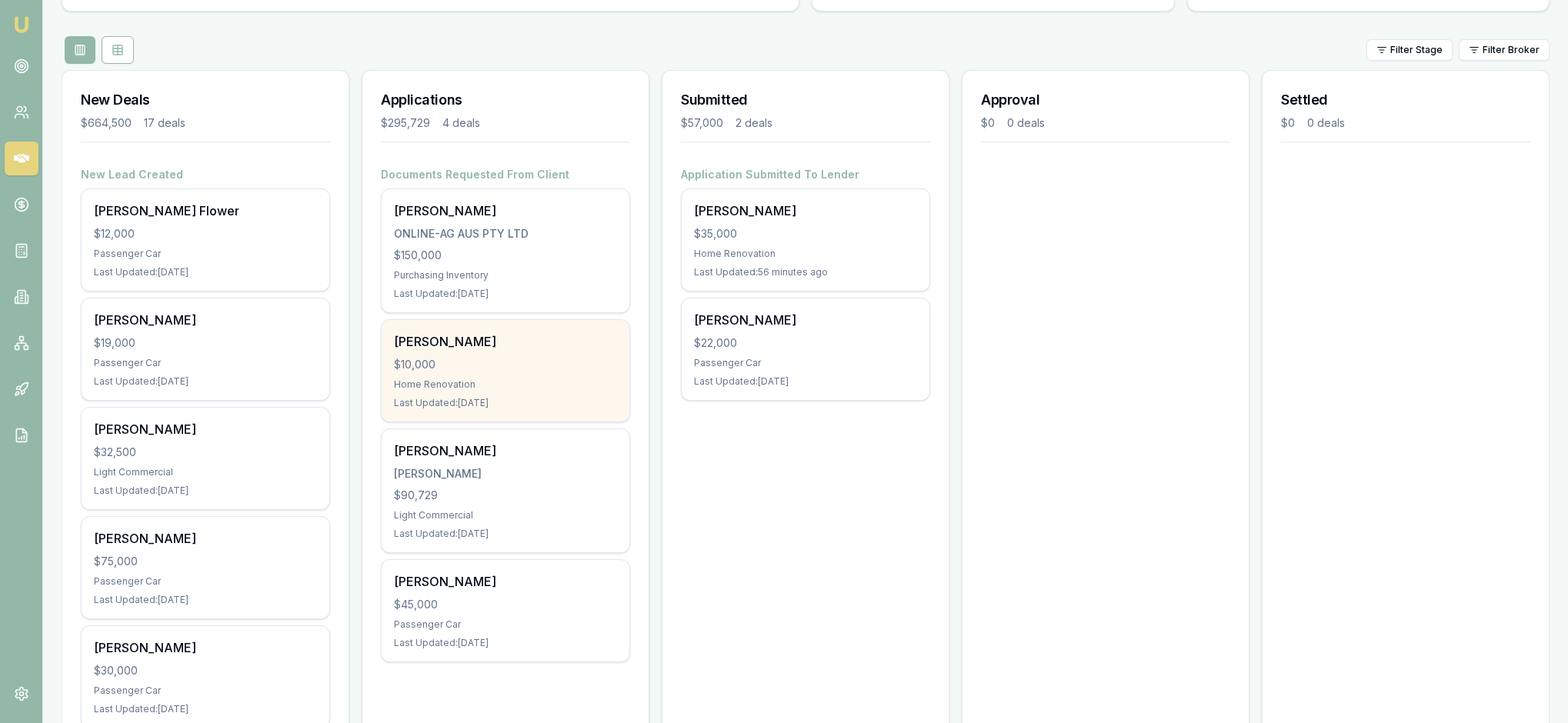
click at [554, 372] on div "$10,000" at bounding box center [505, 364] width 223 height 15
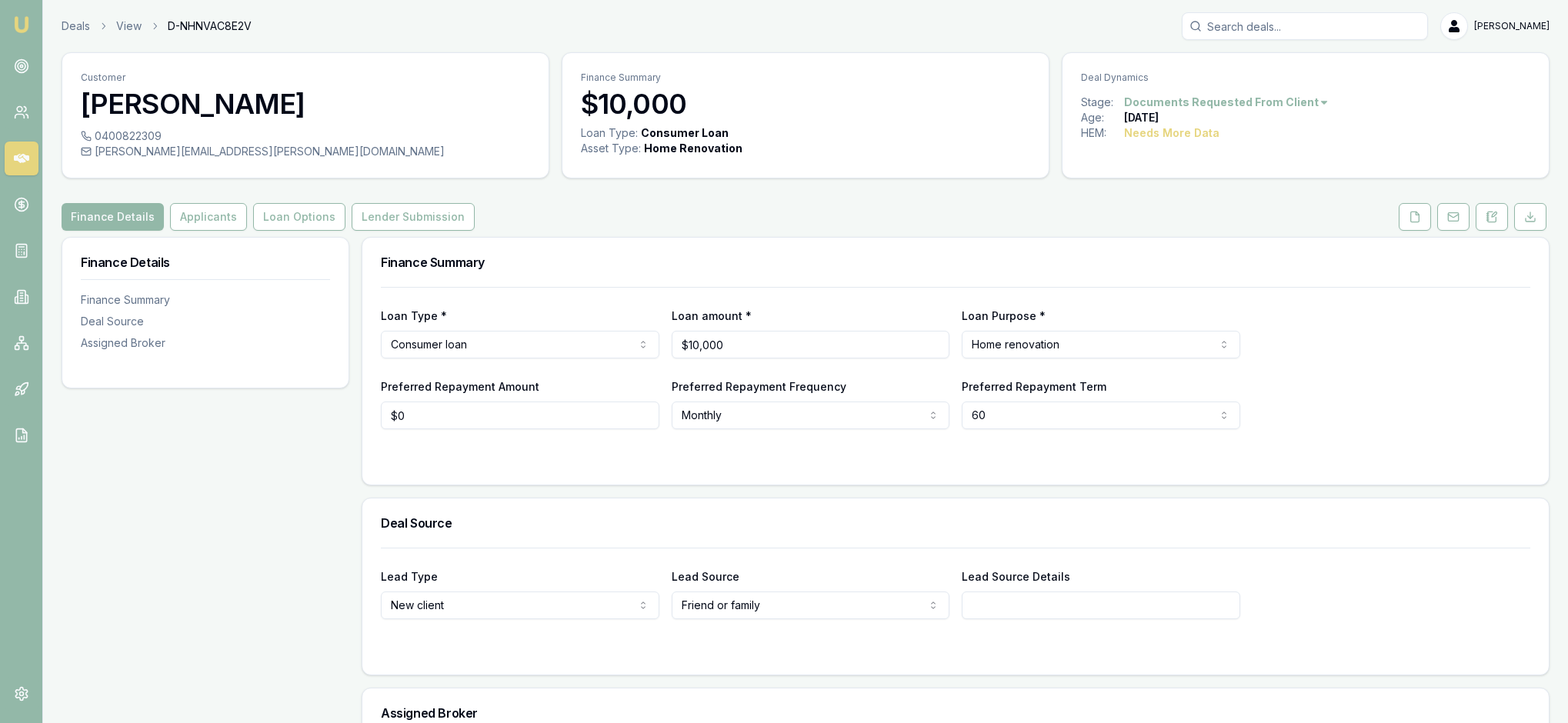
click at [1374, 117] on html "Emu Broker Deals View D-NHNVAC8E2V [PERSON_NAME] Toggle Menu Customer [PERSON_N…" at bounding box center [784, 361] width 1568 height 723
click at [1274, 140] on div "Deal On Hold" at bounding box center [1244, 143] width 90 height 25
click at [28, 18] on img at bounding box center [21, 24] width 18 height 18
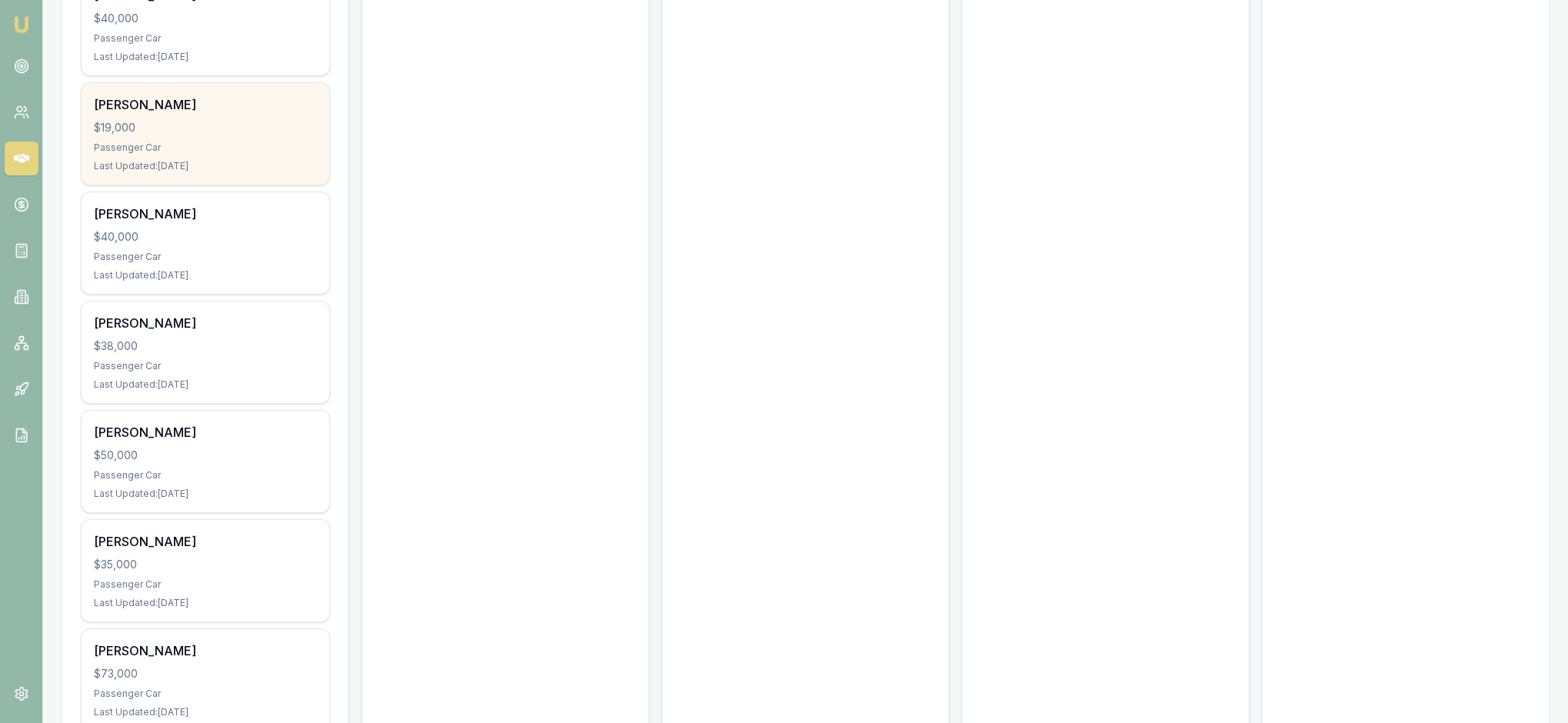
scroll to position [1481, 0]
